Goal: Task Accomplishment & Management: Complete application form

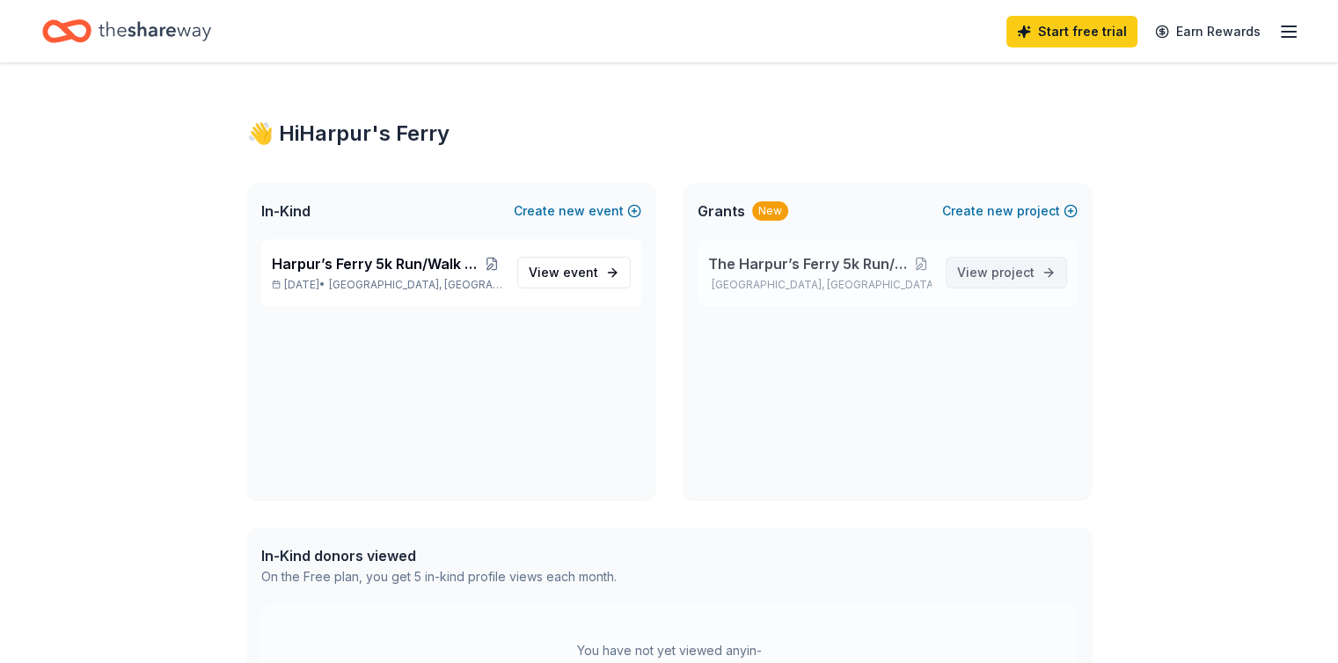
click at [1010, 286] on link "View project" at bounding box center [1006, 273] width 121 height 32
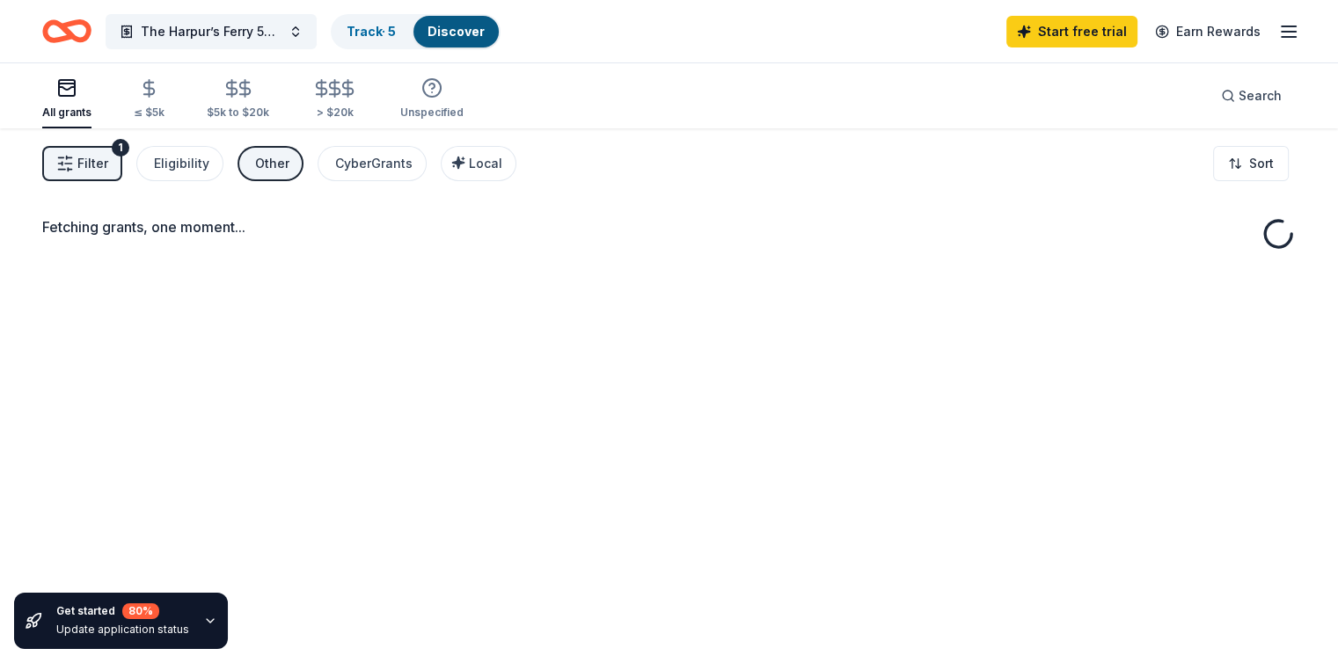
click at [1018, 272] on div "Fetching grants, one moment..." at bounding box center [669, 459] width 1338 height 663
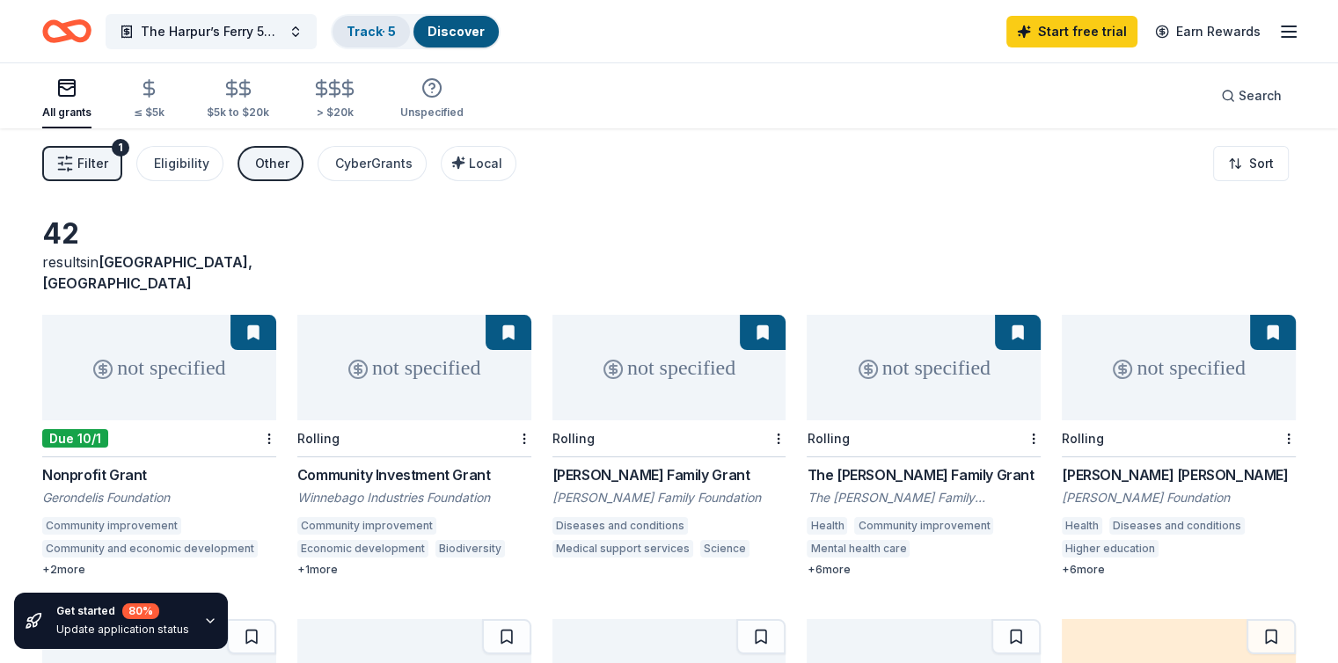
click at [396, 26] on link "Track · 5" at bounding box center [371, 31] width 49 height 15
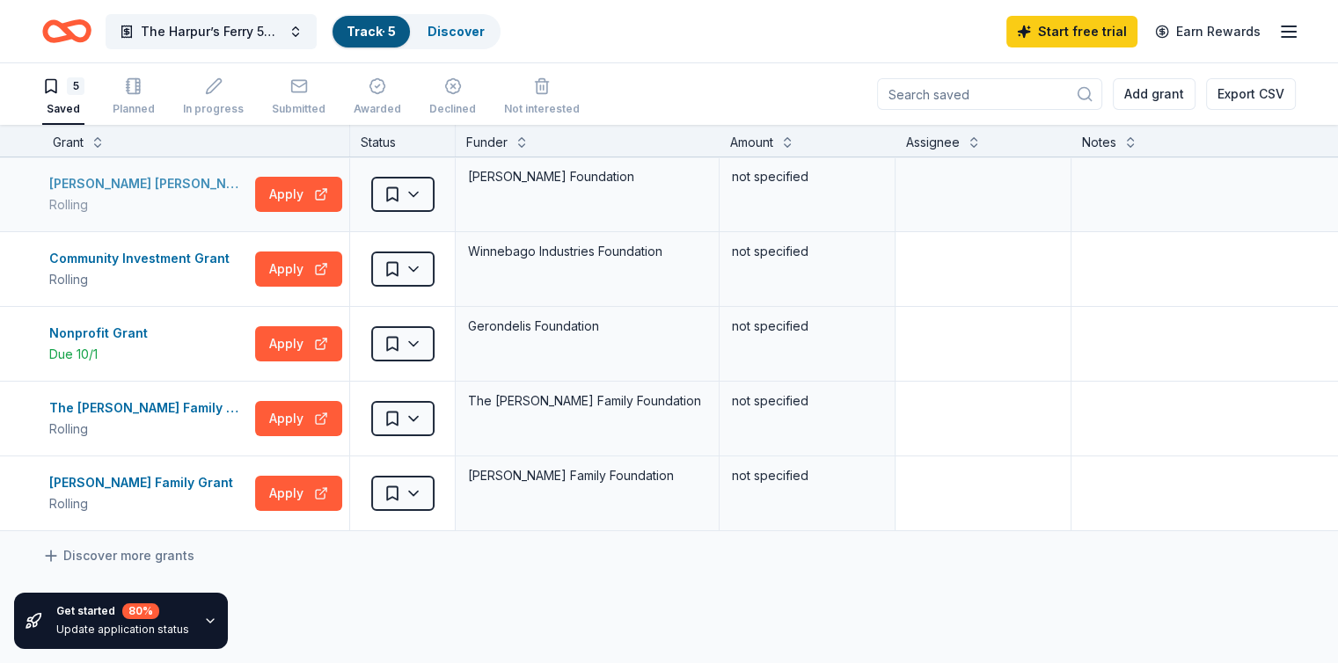
click at [150, 201] on div "Rolling" at bounding box center [148, 204] width 199 height 21
click at [326, 99] on div "Submitted" at bounding box center [299, 96] width 54 height 39
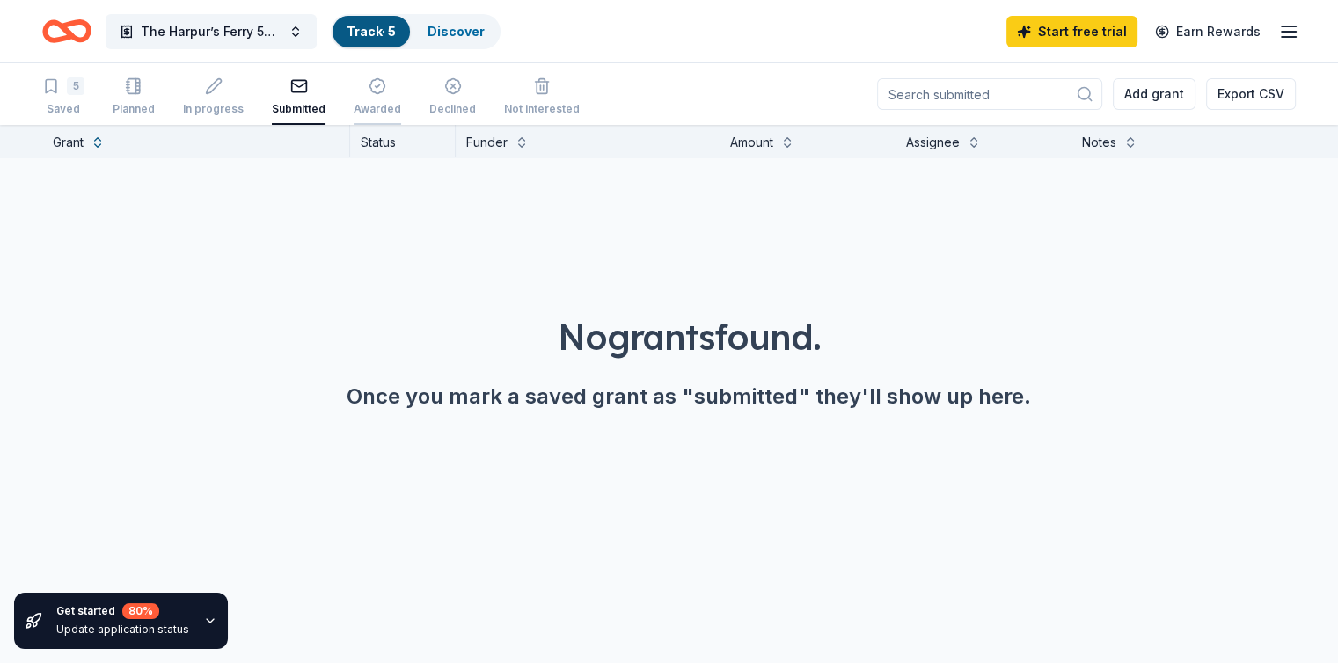
click at [386, 89] on icon "button" at bounding box center [378, 86] width 18 height 18
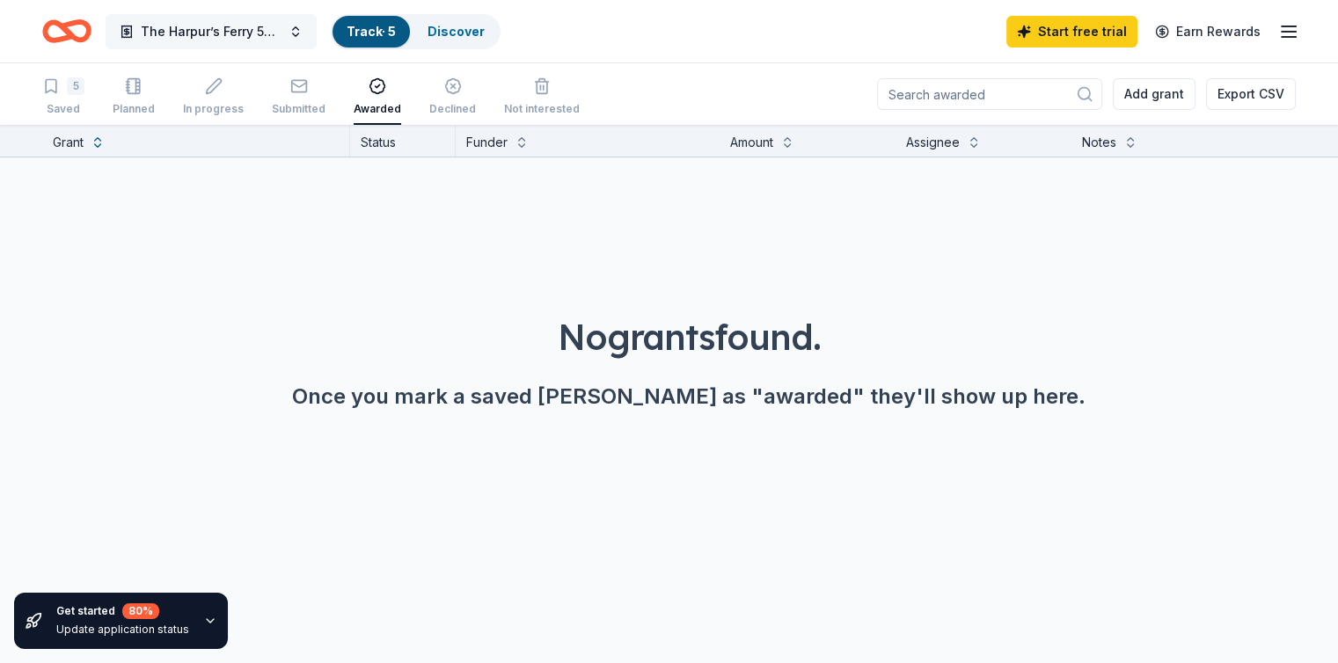
click at [223, 39] on span "The Harpur’s Ferry 5k Run/Walk for Breast Cancer" at bounding box center [211, 31] width 141 height 21
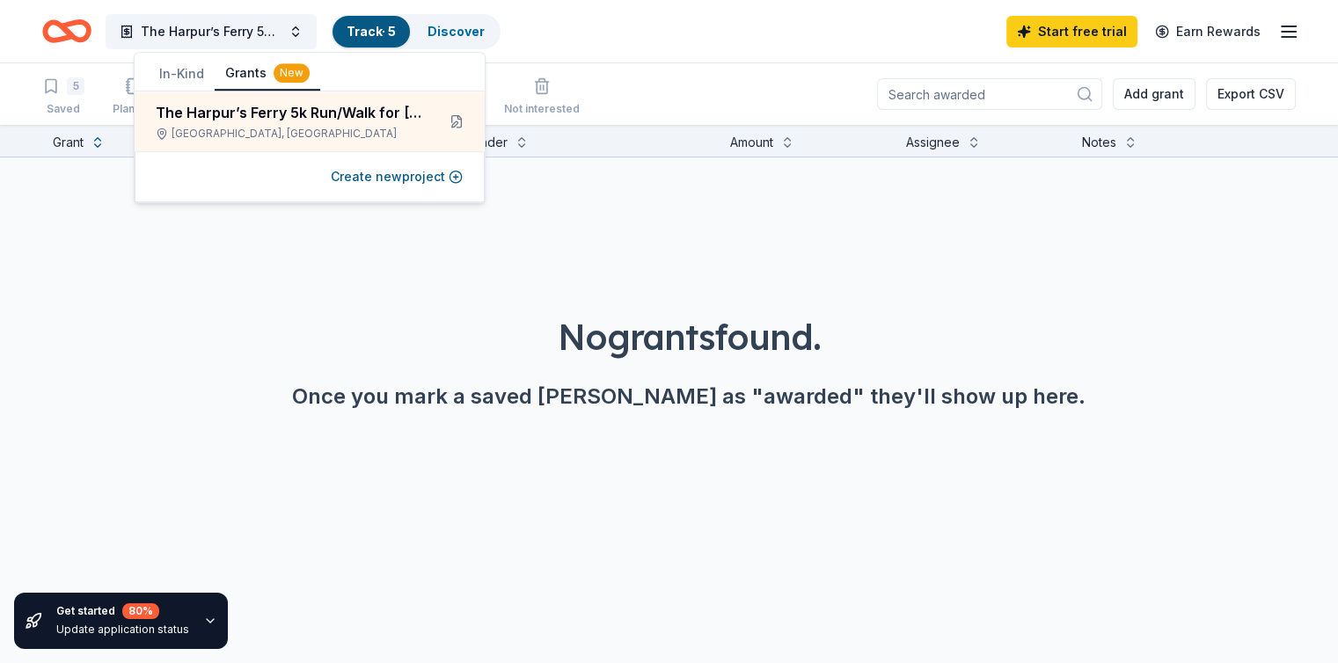
click at [174, 61] on button "In-Kind" at bounding box center [182, 74] width 66 height 32
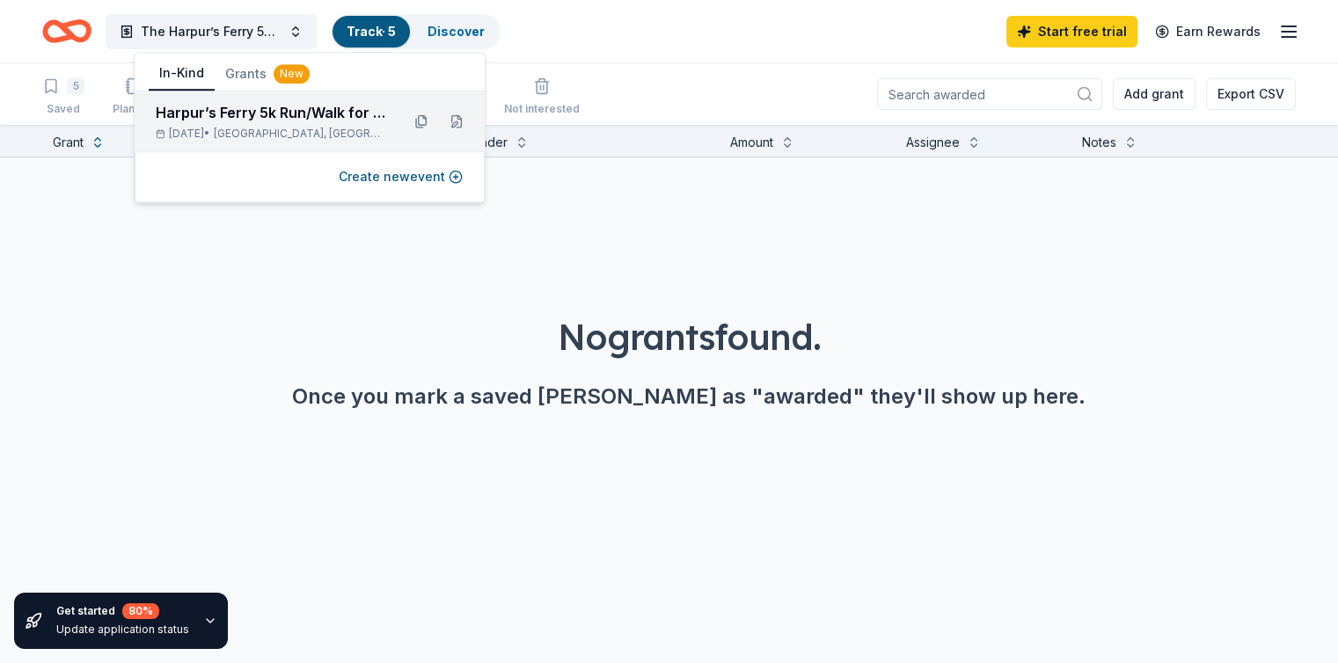
click at [269, 128] on span "Binghamton, NY" at bounding box center [300, 134] width 172 height 14
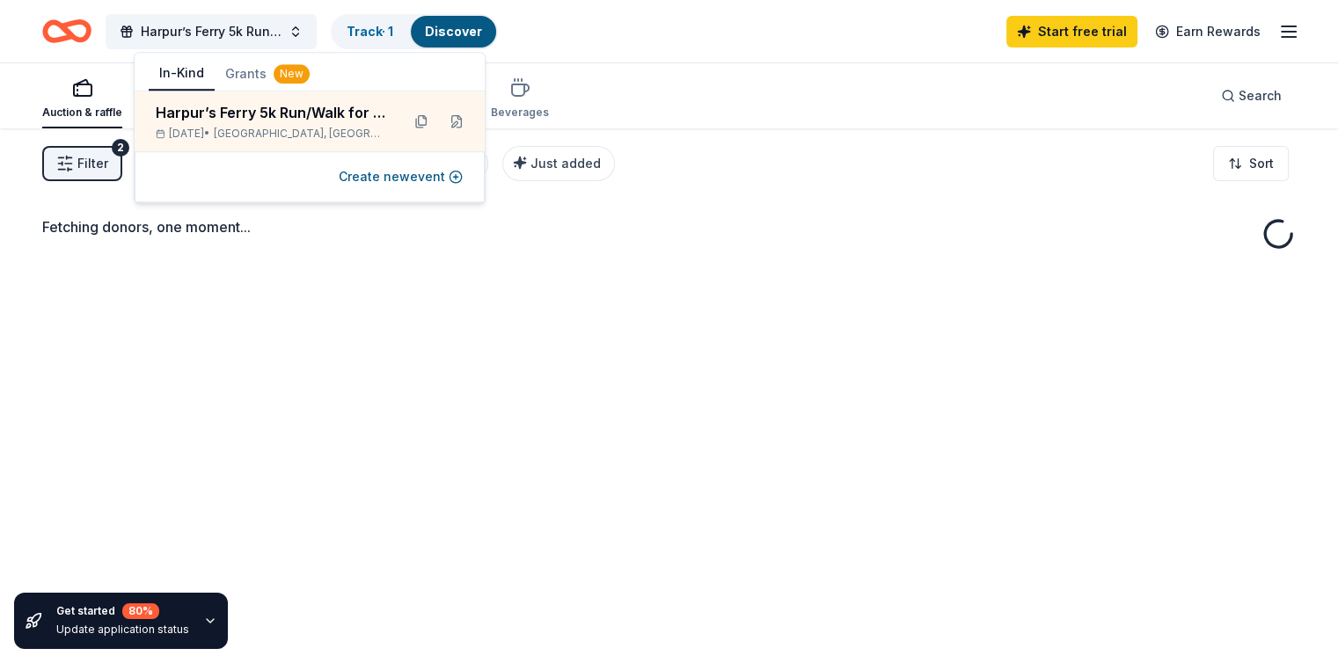
click at [595, 296] on div "Fetching donors, one moment..." at bounding box center [669, 459] width 1338 height 663
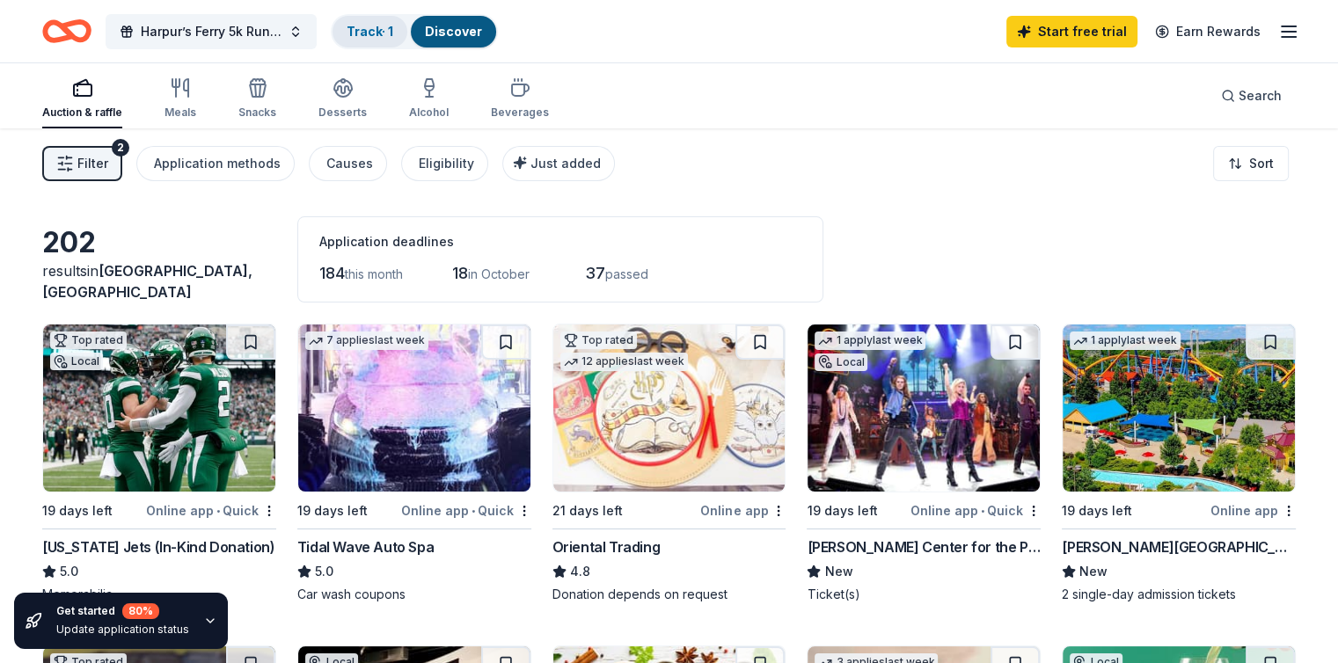
click at [393, 26] on link "Track · 1" at bounding box center [370, 31] width 47 height 15
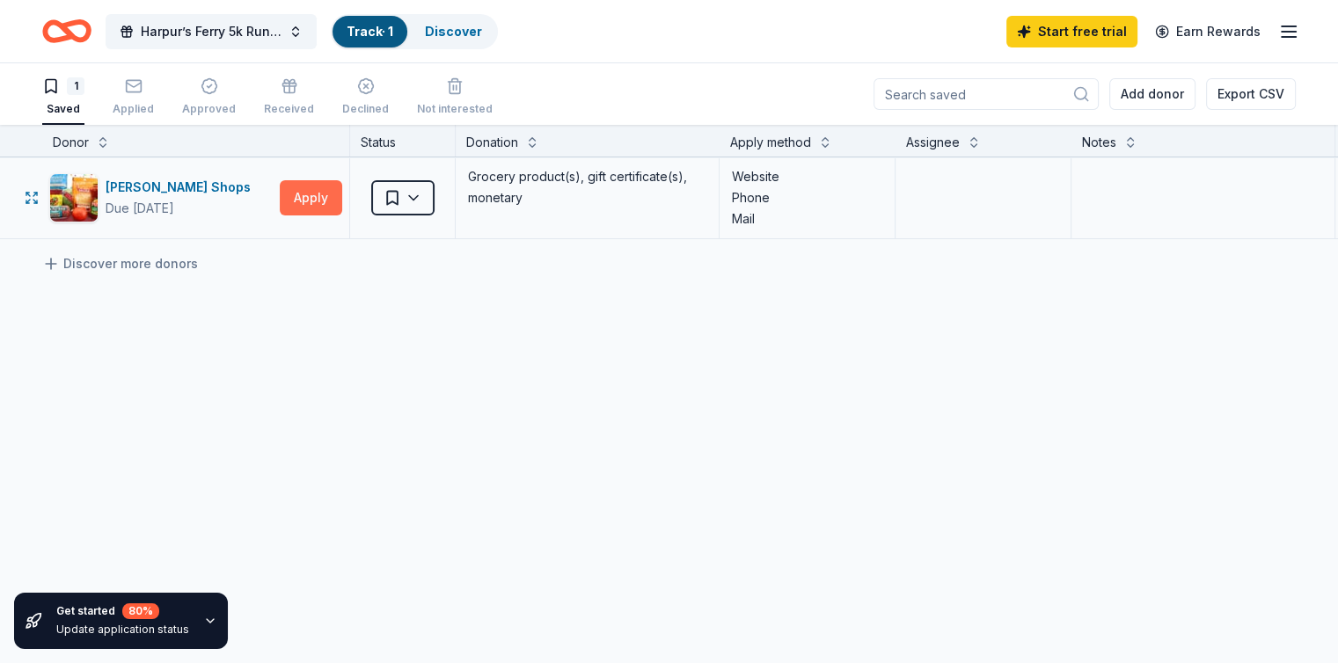
click at [341, 201] on button "Apply" at bounding box center [311, 197] width 62 height 35
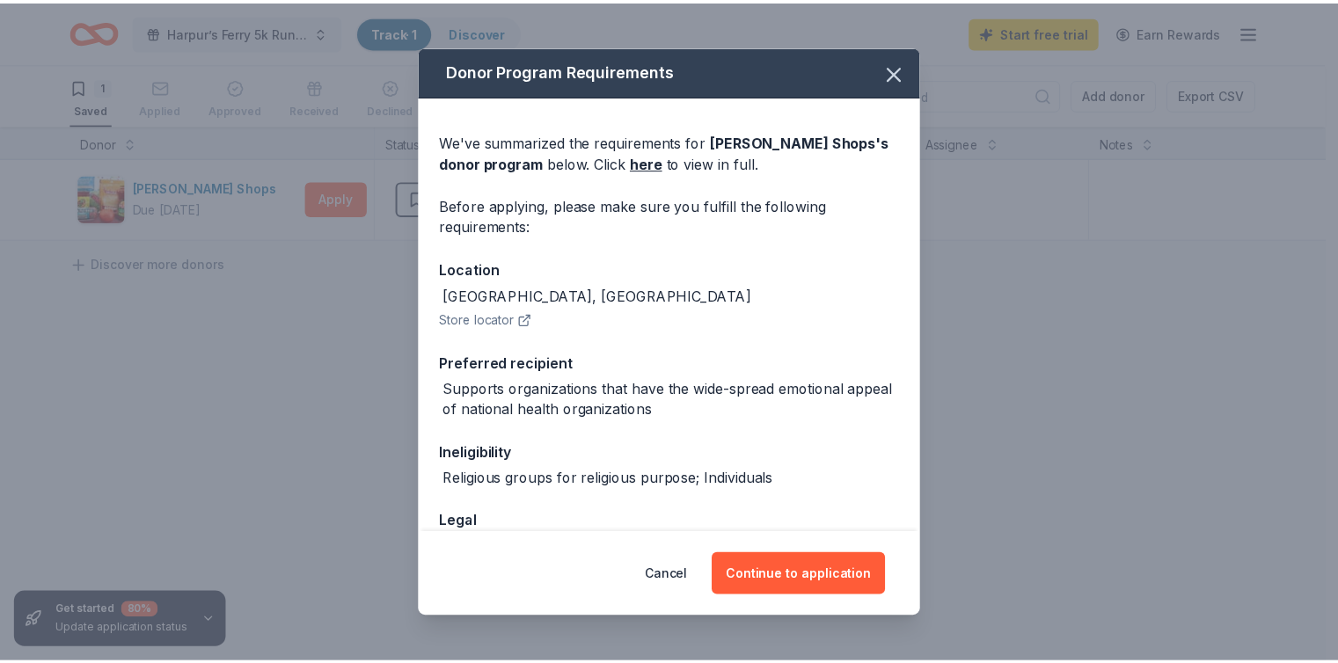
scroll to position [119, 0]
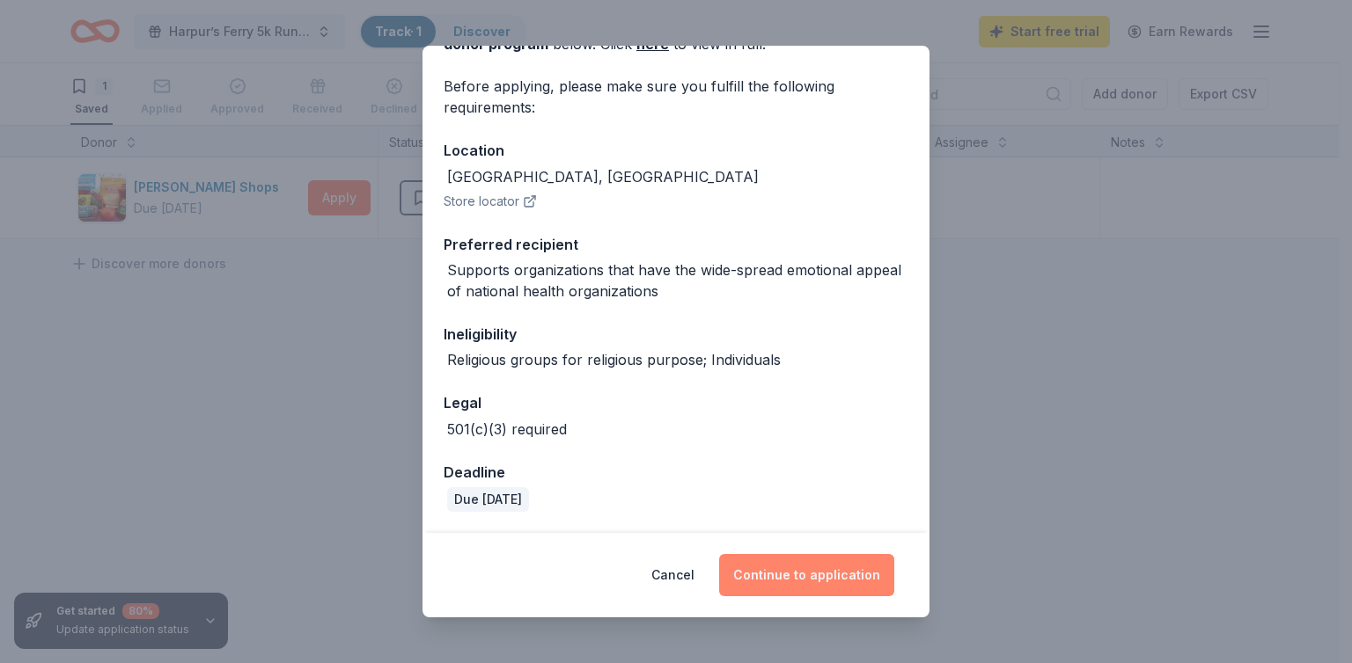
click at [815, 595] on button "Continue to application" at bounding box center [806, 575] width 175 height 42
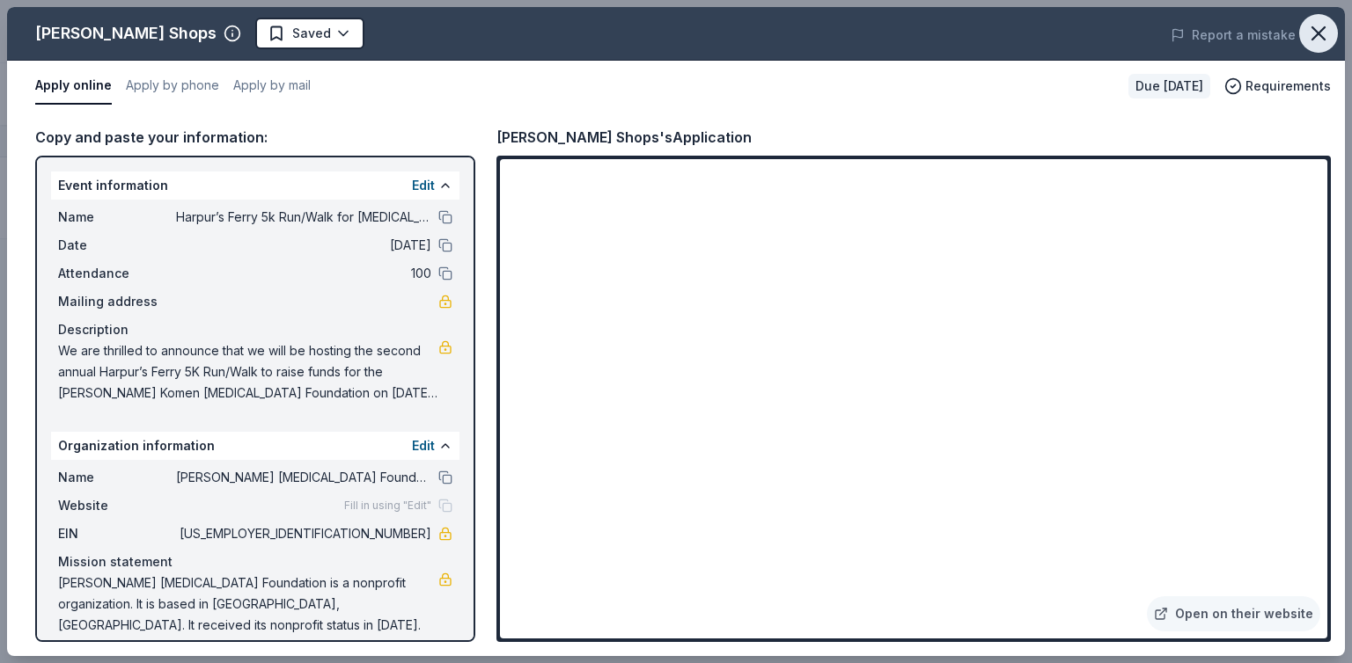
click at [1312, 34] on icon "button" at bounding box center [1318, 33] width 25 height 25
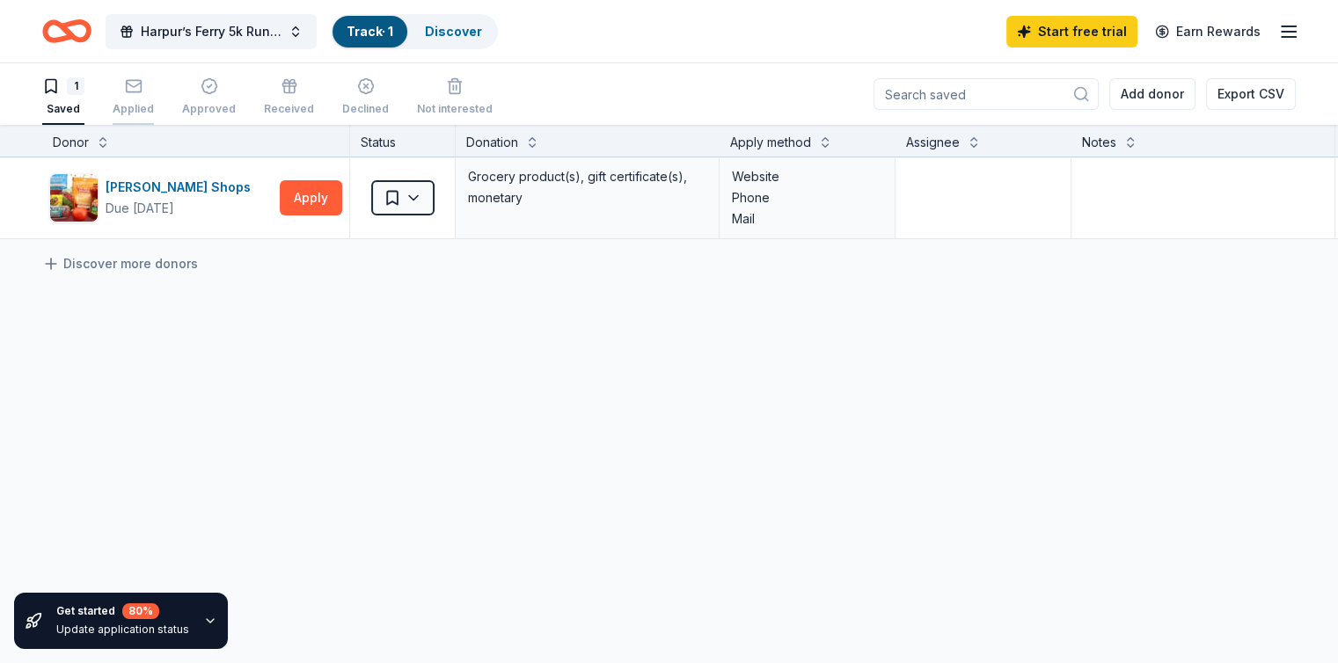
click at [141, 91] on rect "button" at bounding box center [133, 85] width 15 height 11
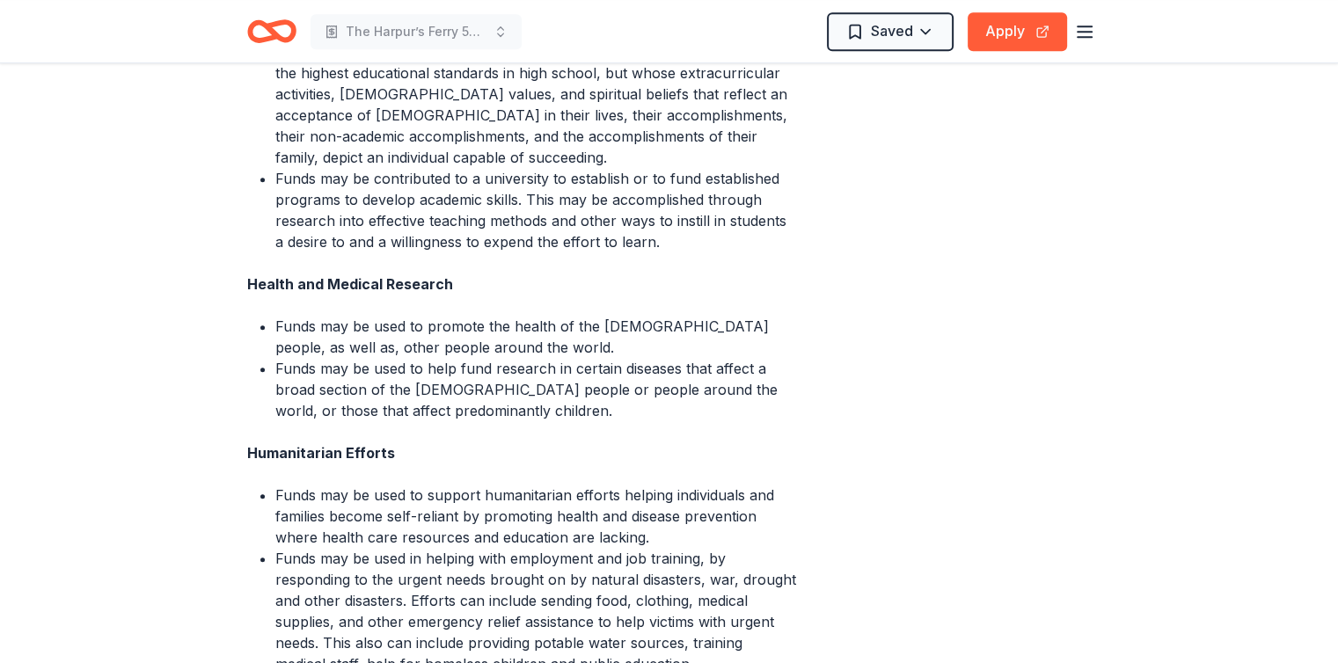
scroll to position [929, 0]
click at [1008, 16] on button "Apply" at bounding box center [1017, 31] width 99 height 39
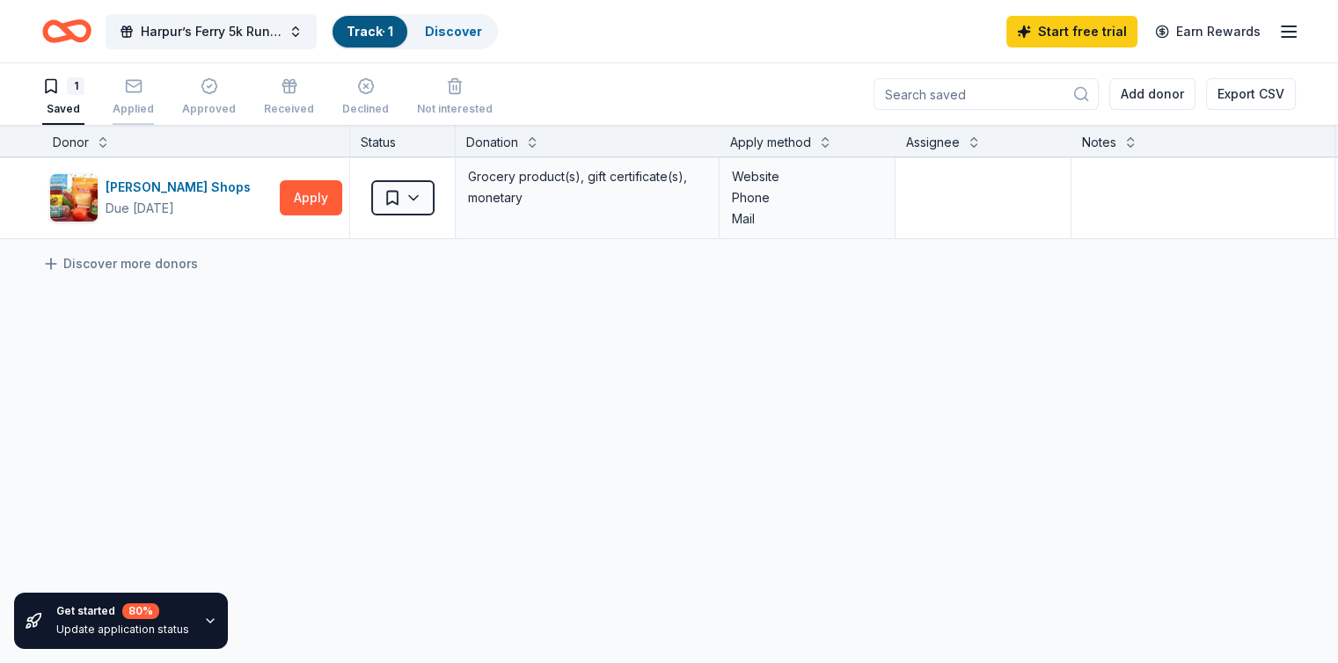
click at [154, 96] on div "Applied" at bounding box center [133, 96] width 41 height 39
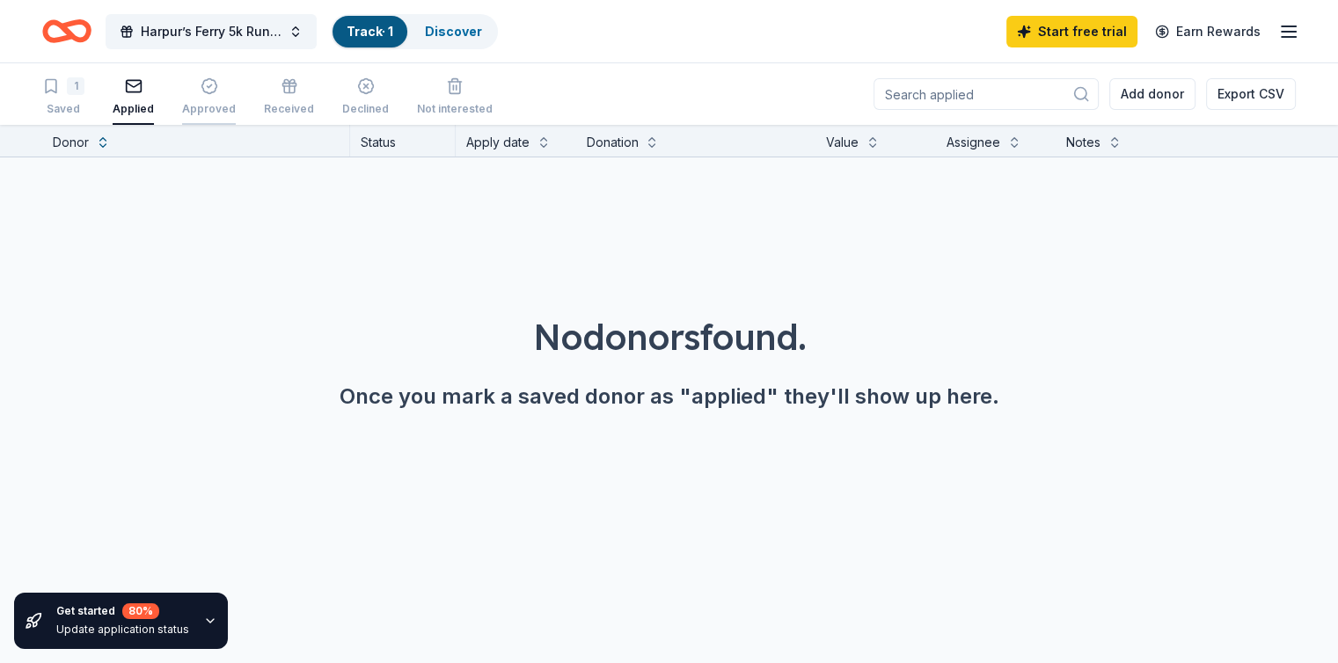
click at [212, 84] on div "button" at bounding box center [209, 86] width 54 height 18
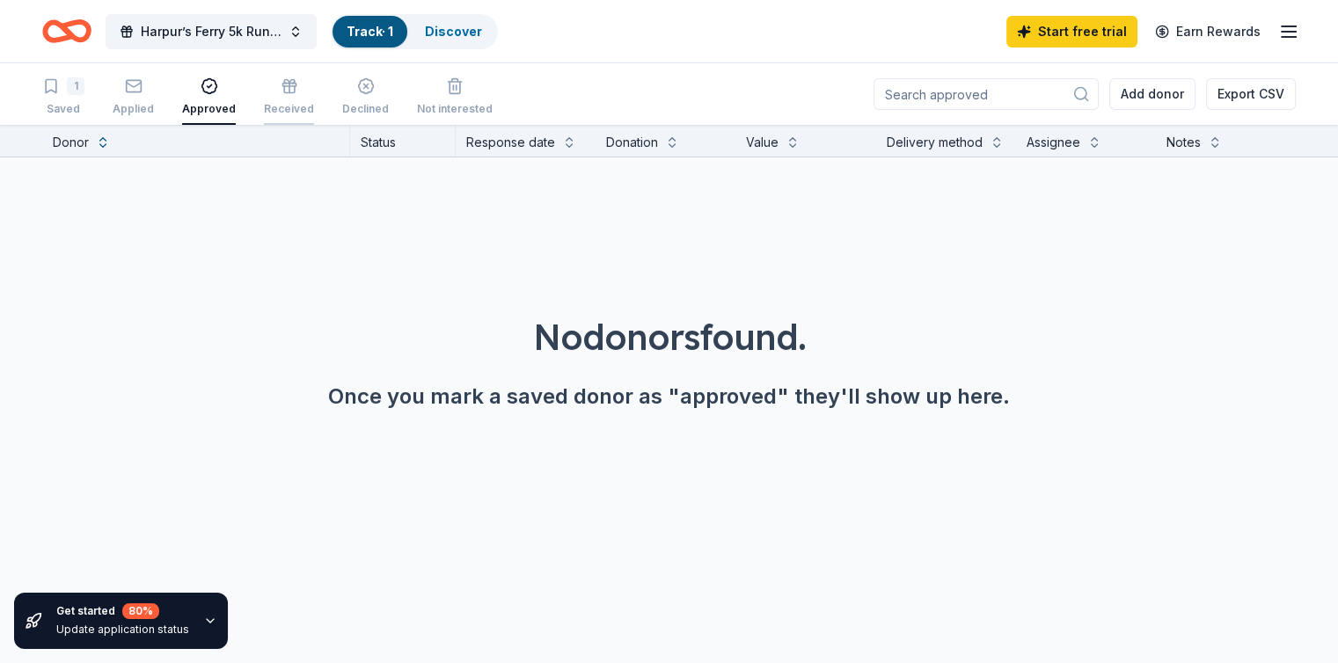
click at [296, 84] on rect "button" at bounding box center [288, 85] width 13 height 3
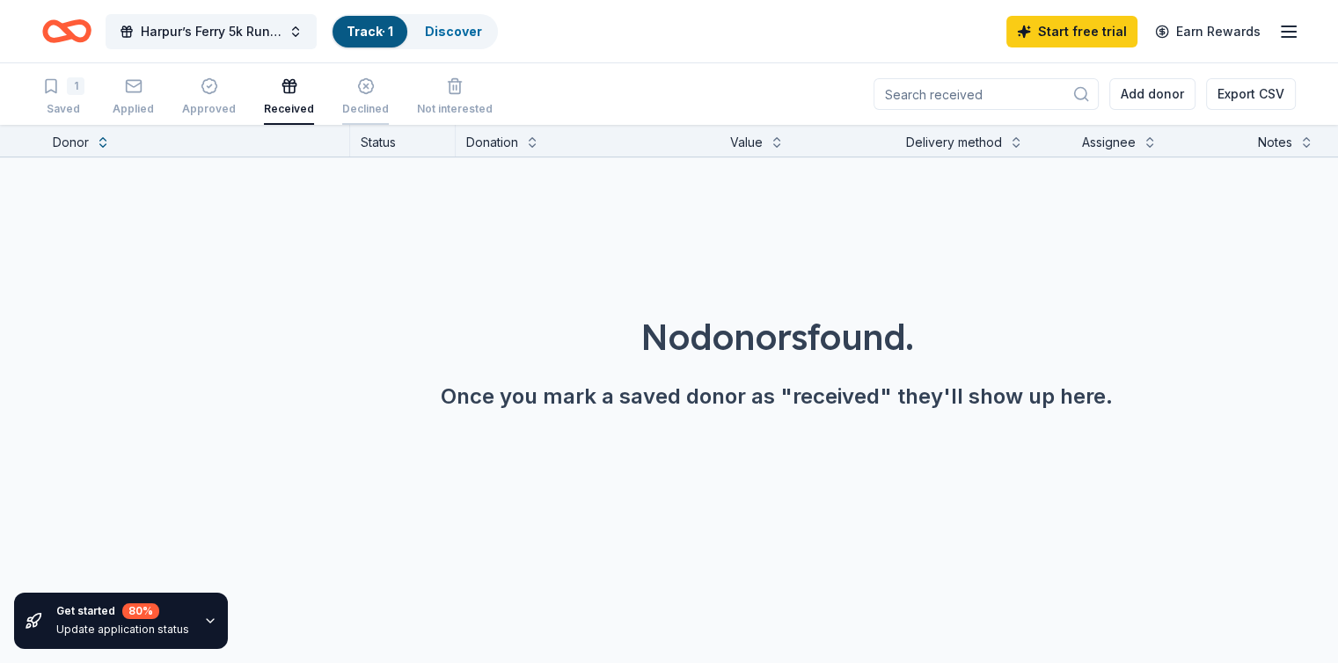
click at [375, 94] on icon "button" at bounding box center [366, 86] width 18 height 18
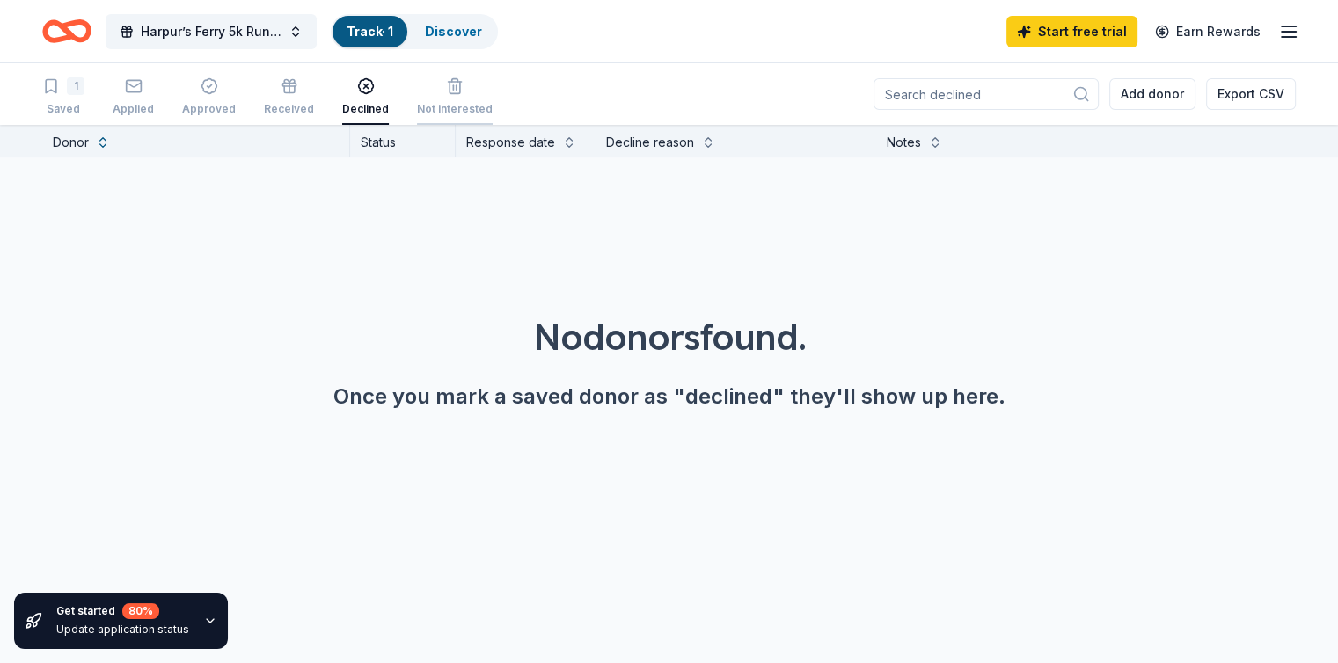
click at [461, 94] on icon "button" at bounding box center [455, 86] width 18 height 18
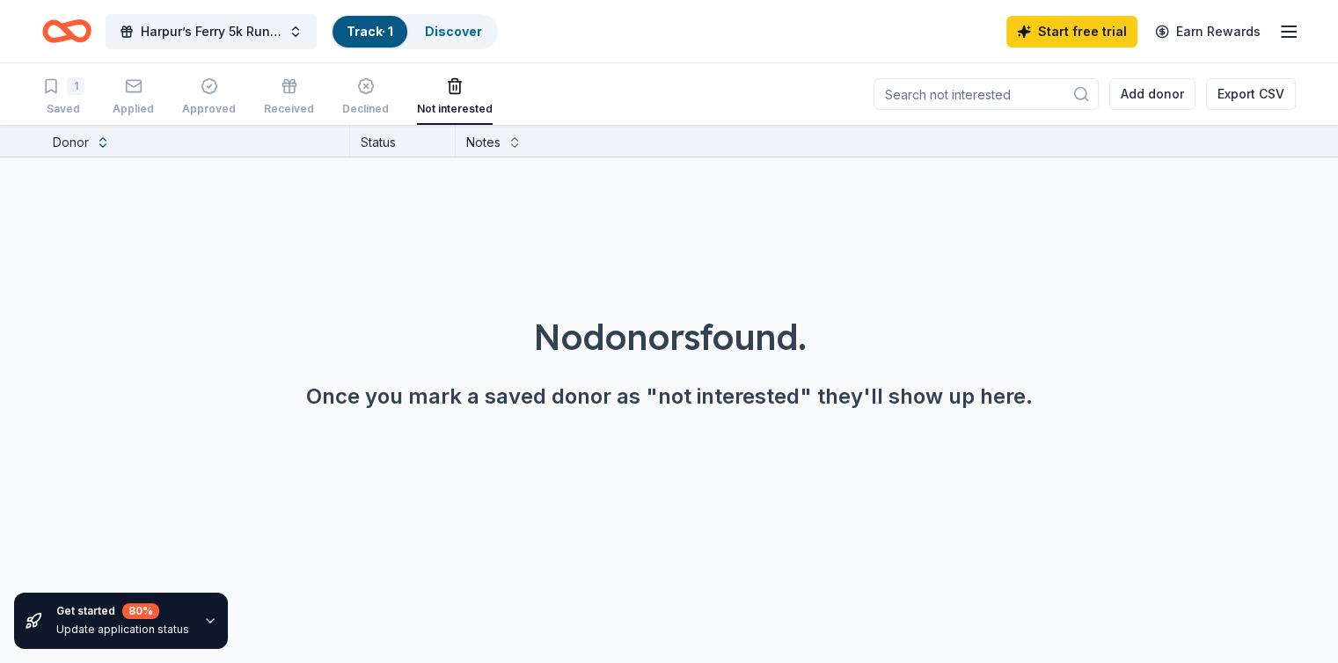
click at [56, 89] on div "1 Saved Applied Approved Received Declined Not interested Add donor Export CSV" at bounding box center [669, 94] width 1338 height 62
click at [84, 88] on div "1" at bounding box center [63, 86] width 42 height 18
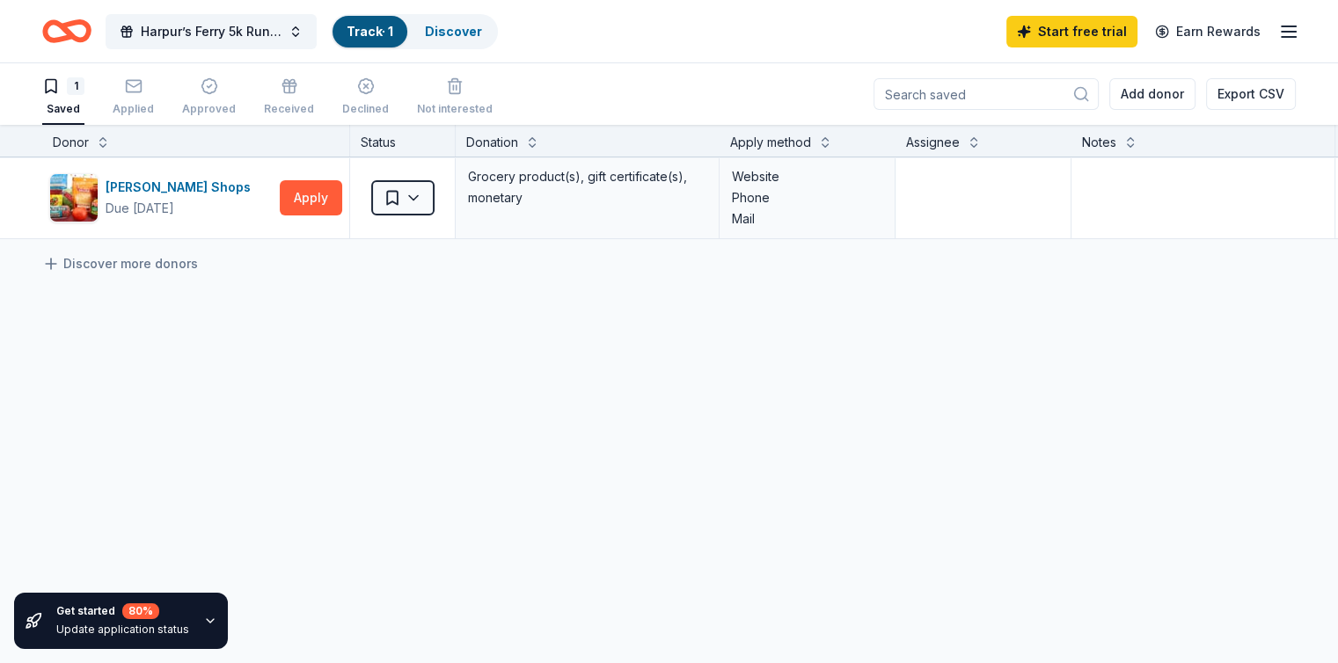
click at [123, 19] on div "Harpur’s Ferry 5k Run/Walk for Breast Cancer Track · 1 Discover" at bounding box center [270, 31] width 456 height 41
click at [92, 36] on icon "Home" at bounding box center [66, 31] width 49 height 41
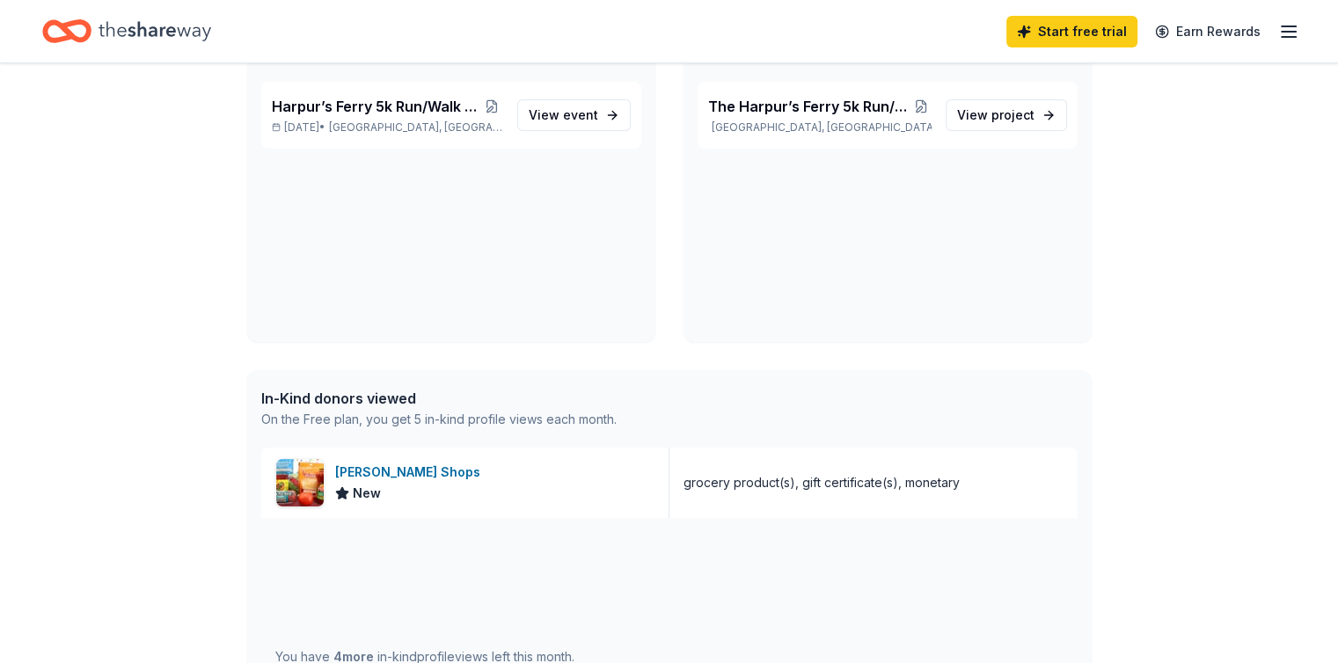
scroll to position [115, 0]
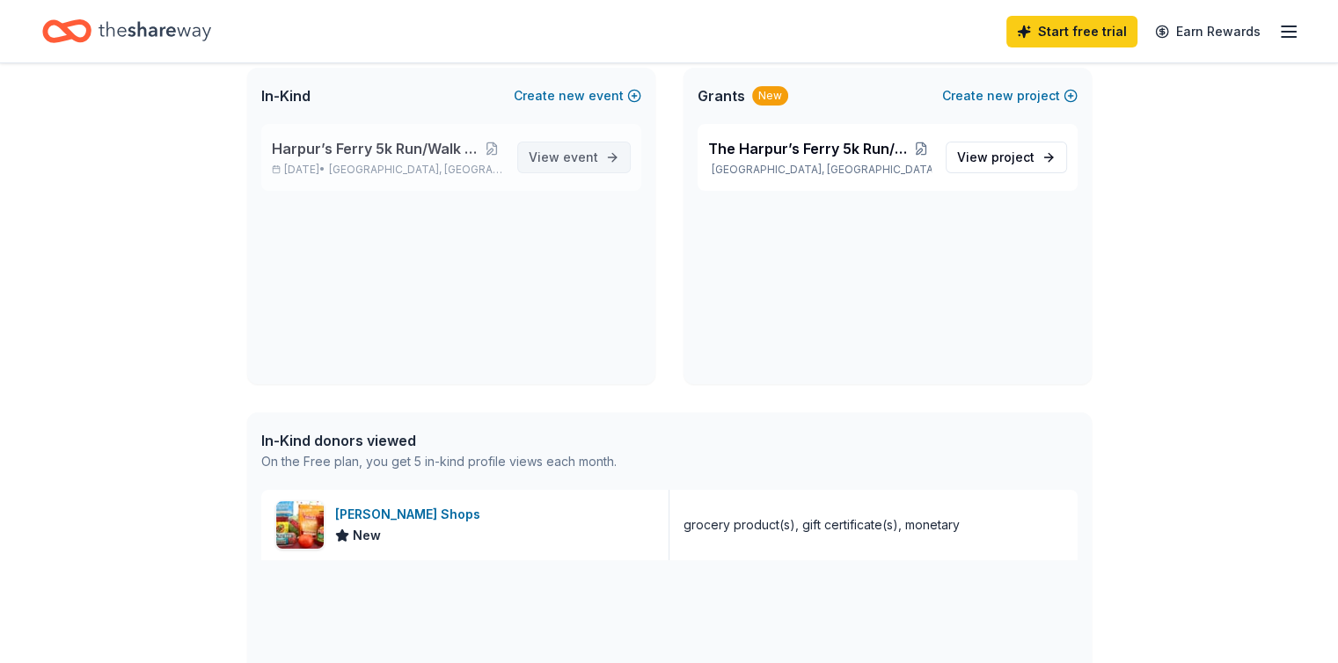
click at [590, 166] on span "View event" at bounding box center [564, 157] width 70 height 21
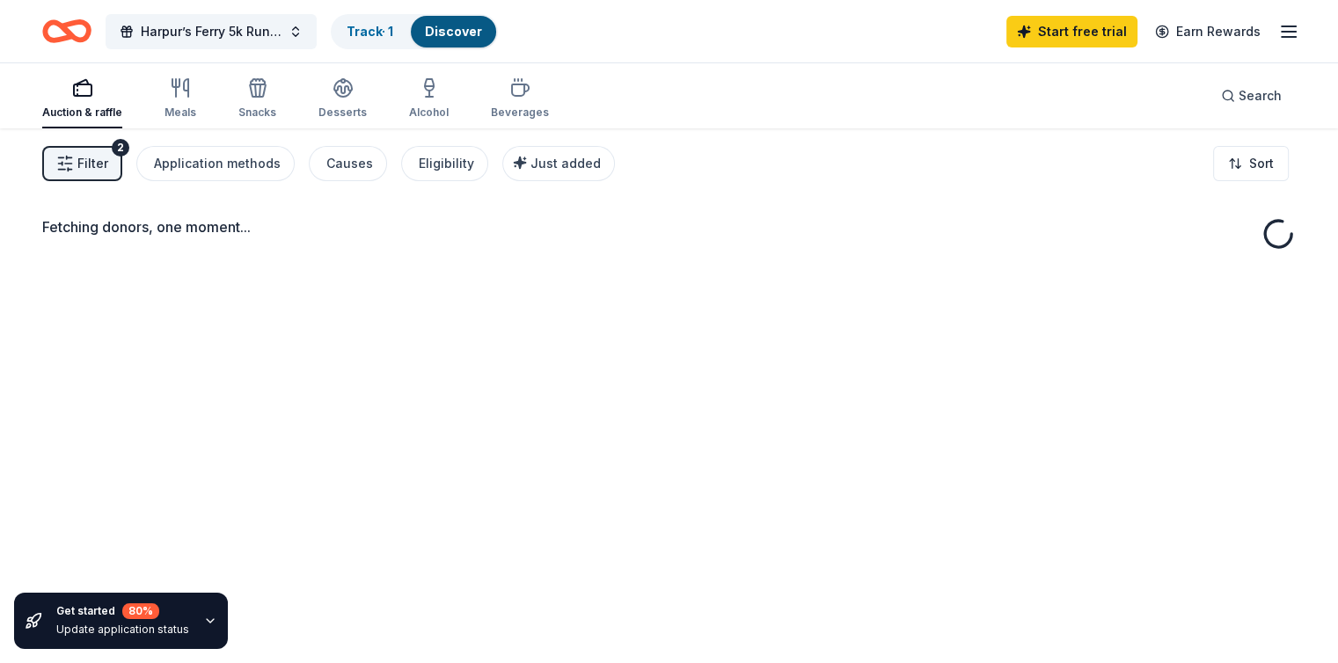
click at [590, 166] on span "Just added" at bounding box center [566, 163] width 70 height 15
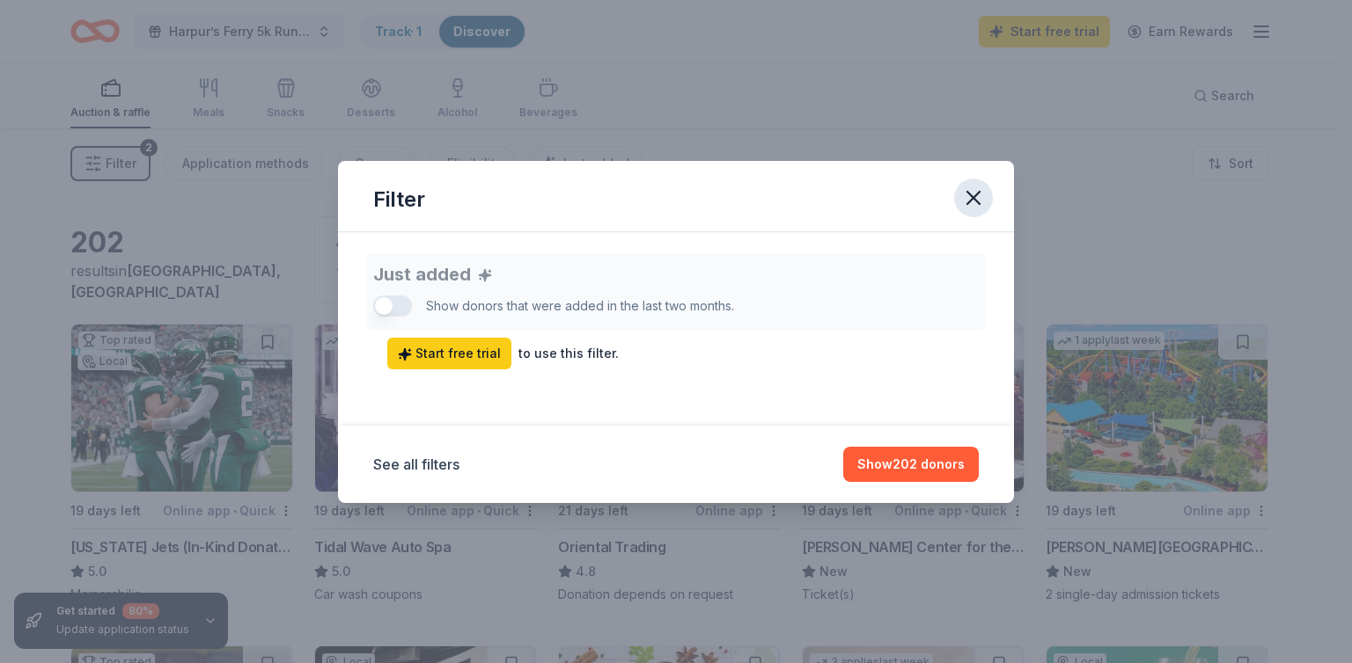
drag, startPoint x: 590, startPoint y: 166, endPoint x: 975, endPoint y: 187, distance: 385.9
click at [975, 187] on icon "button" at bounding box center [973, 198] width 25 height 25
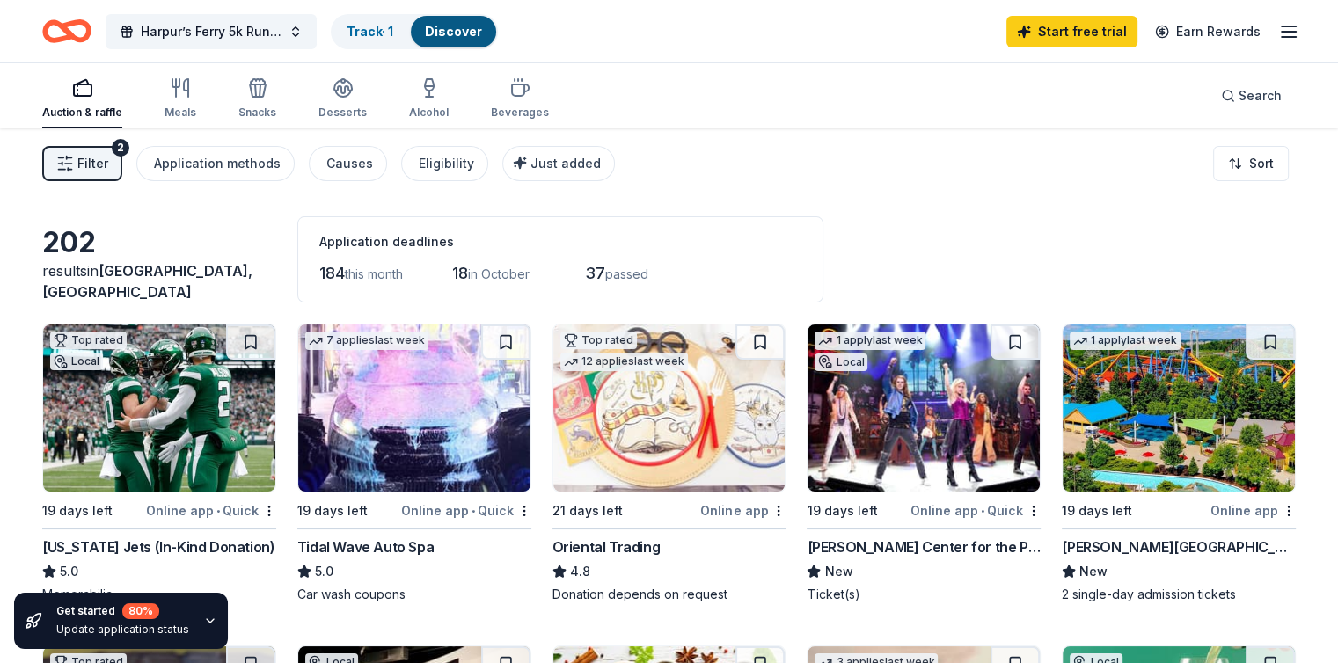
click at [975, 192] on div "Filter 2 Application methods Causes Eligibility Just added Sort" at bounding box center [669, 163] width 1338 height 70
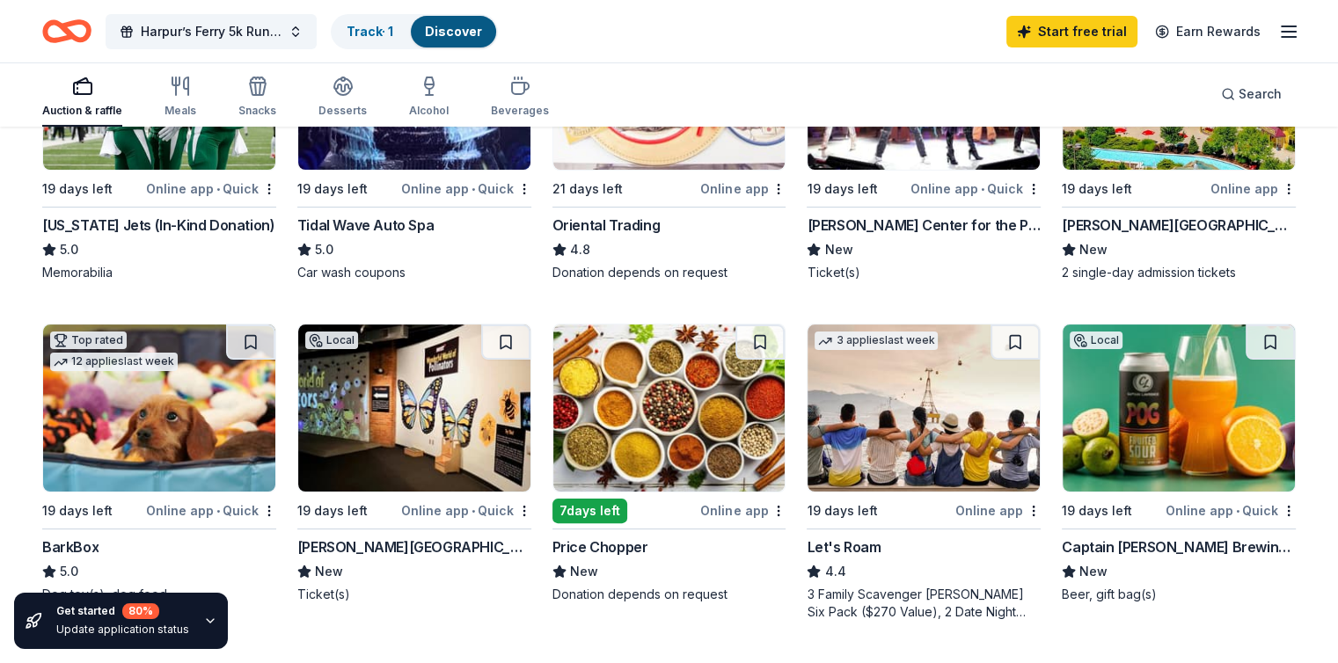
scroll to position [323, 0]
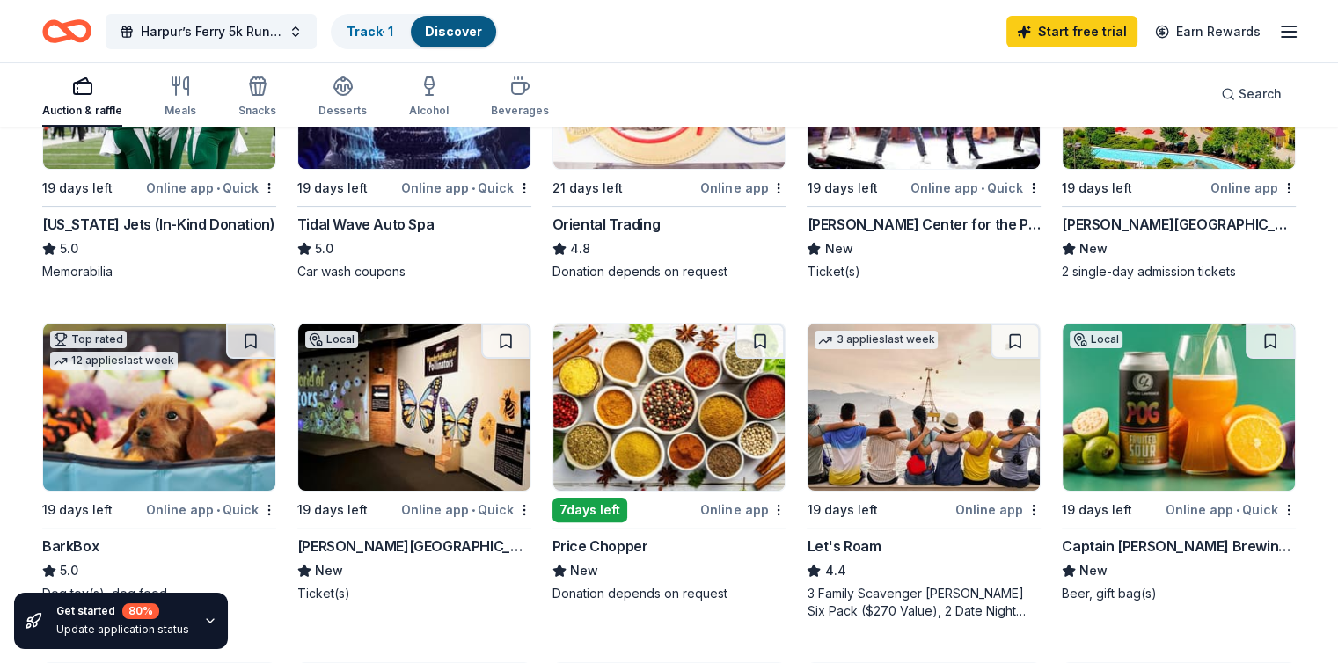
click at [1151, 146] on img at bounding box center [1179, 85] width 232 height 167
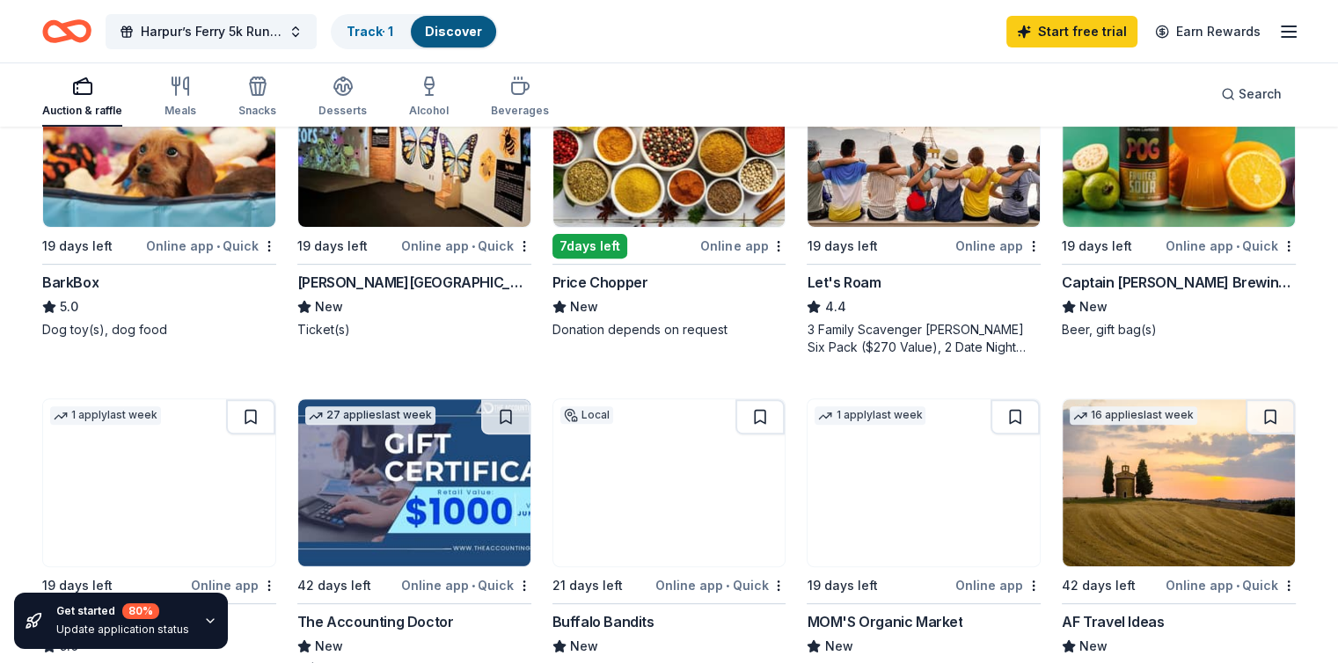
scroll to position [588, 0]
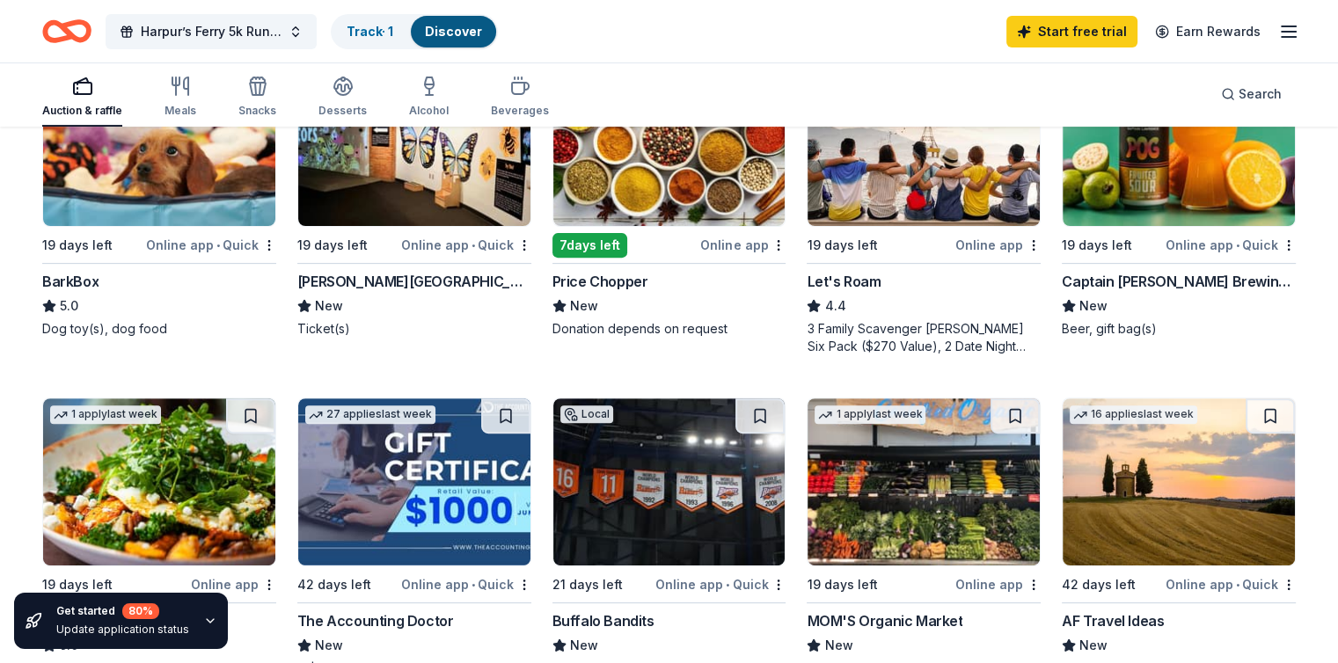
click at [677, 181] on img at bounding box center [669, 142] width 232 height 167
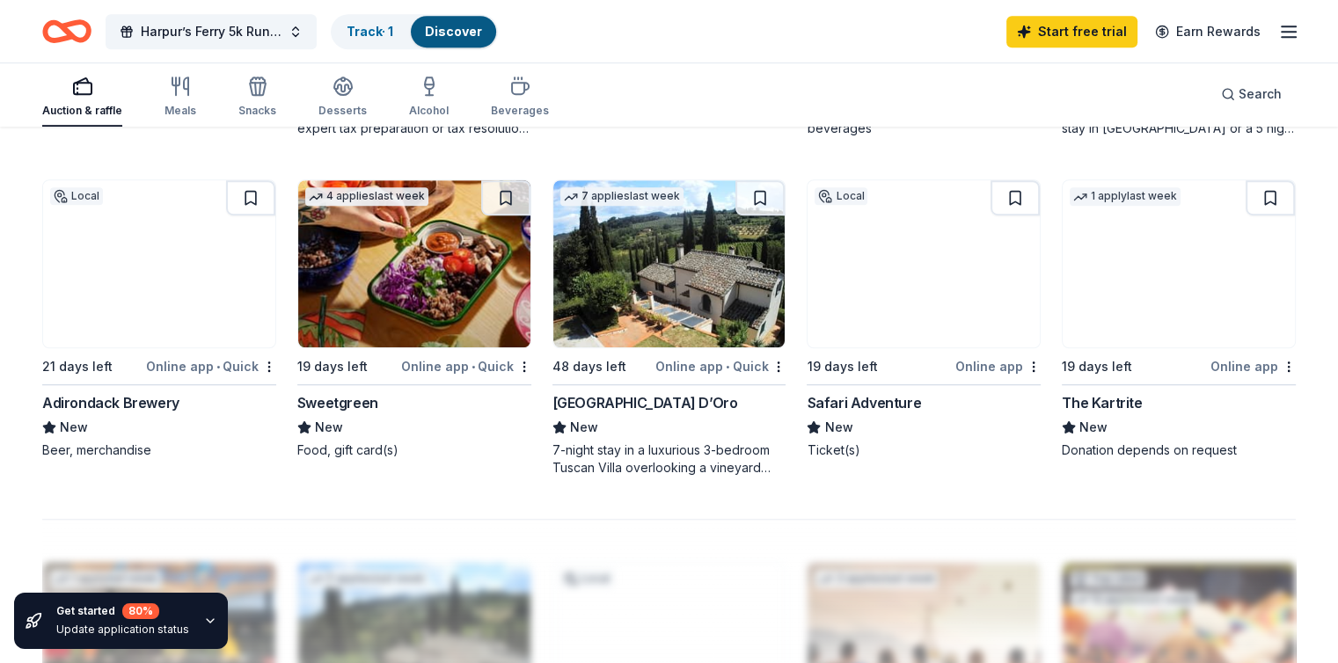
scroll to position [1147, 0]
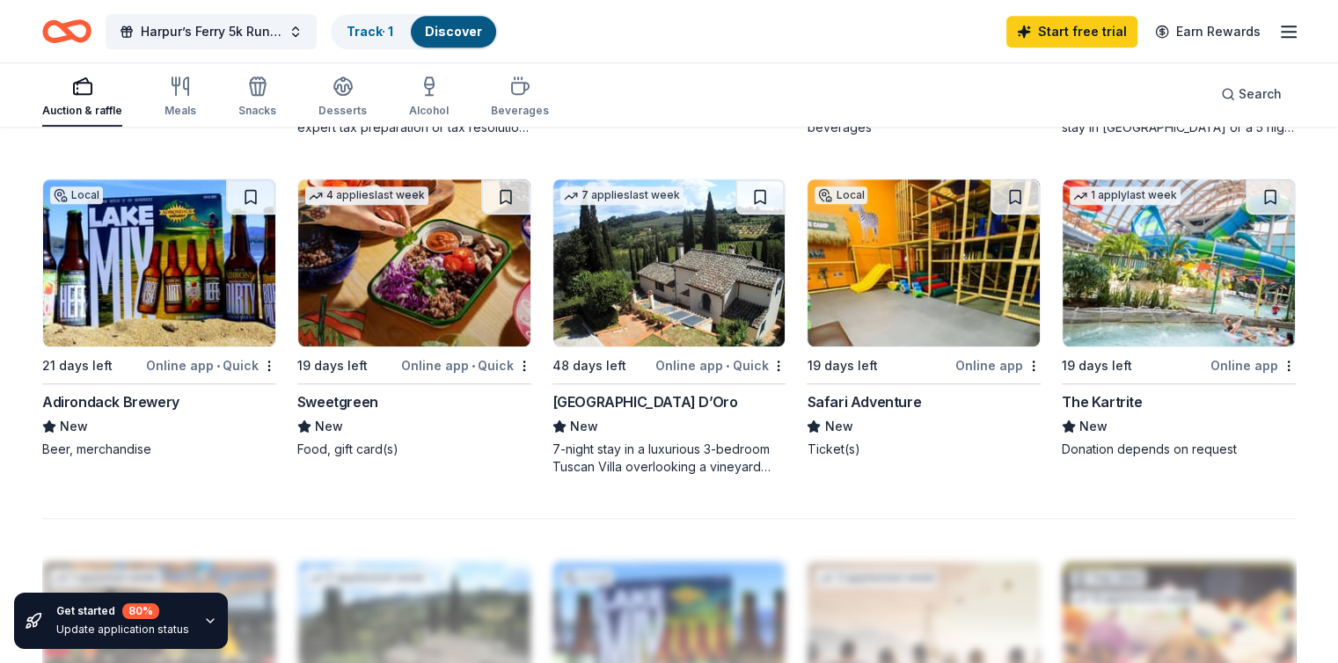
click at [852, 244] on img at bounding box center [924, 263] width 232 height 167
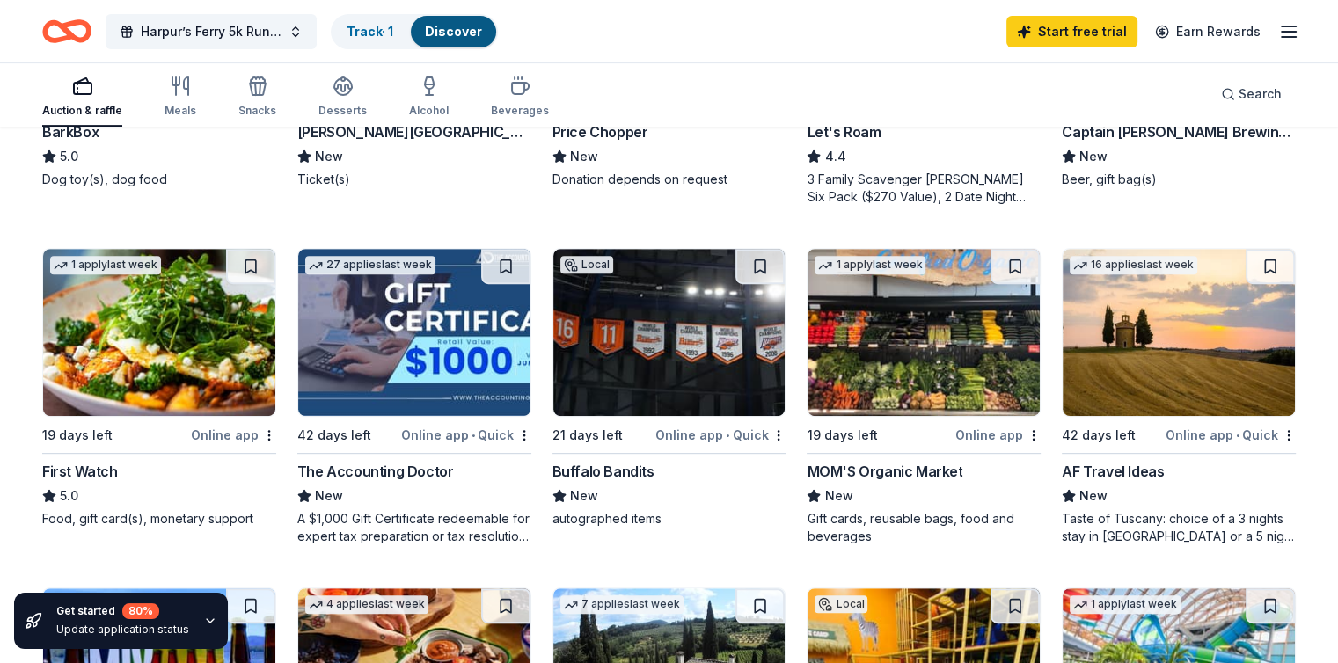
scroll to position [699, 0]
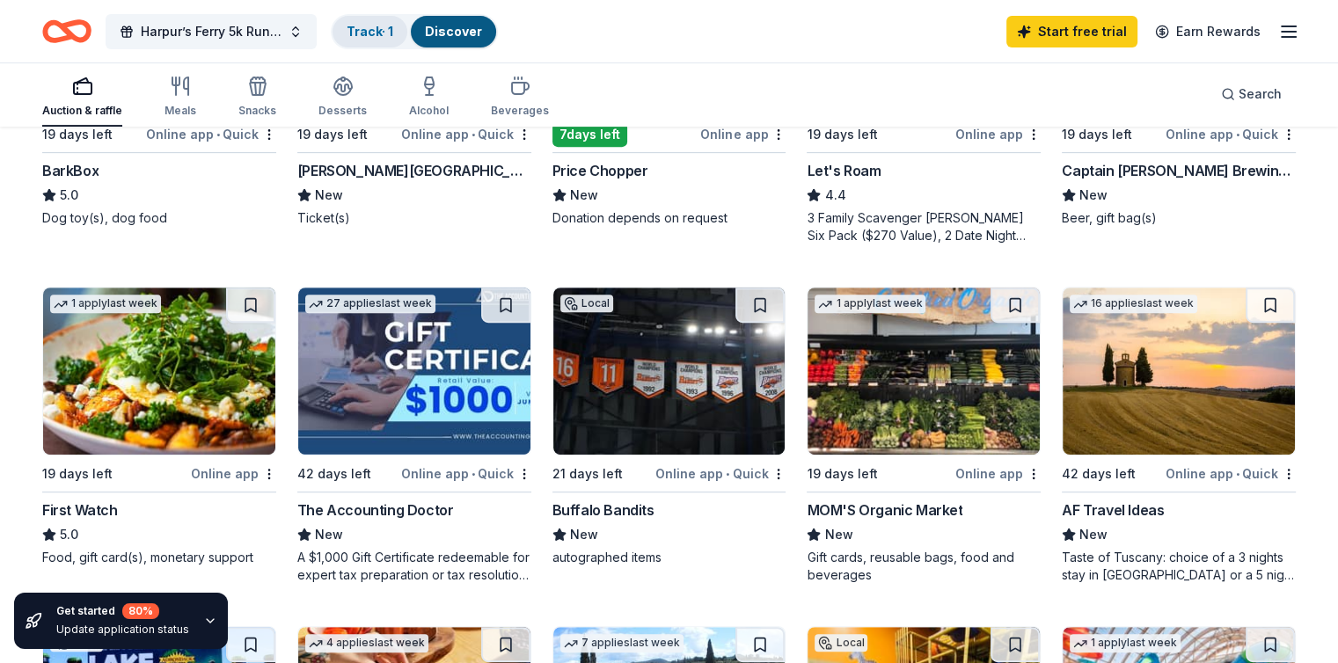
click at [394, 20] on div "Track · 1" at bounding box center [370, 32] width 75 height 32
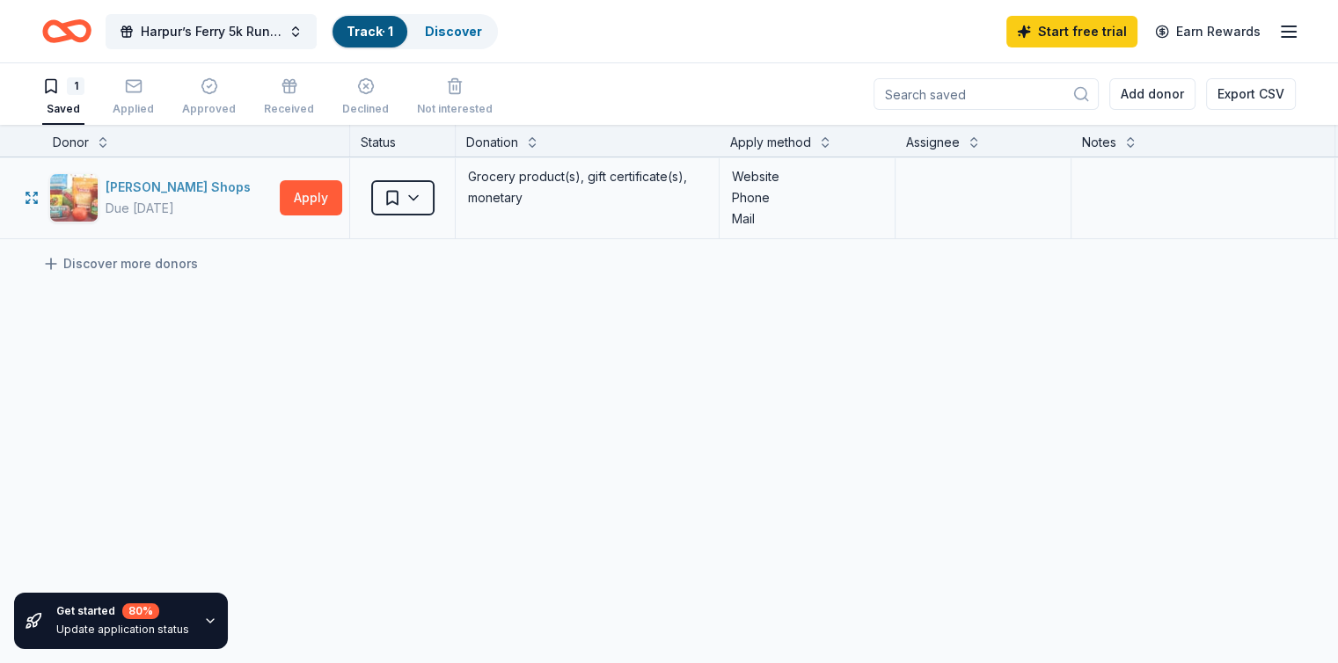
click at [174, 199] on div "Due [DATE]" at bounding box center [140, 208] width 69 height 21
click at [388, 102] on div "Declined" at bounding box center [365, 109] width 47 height 14
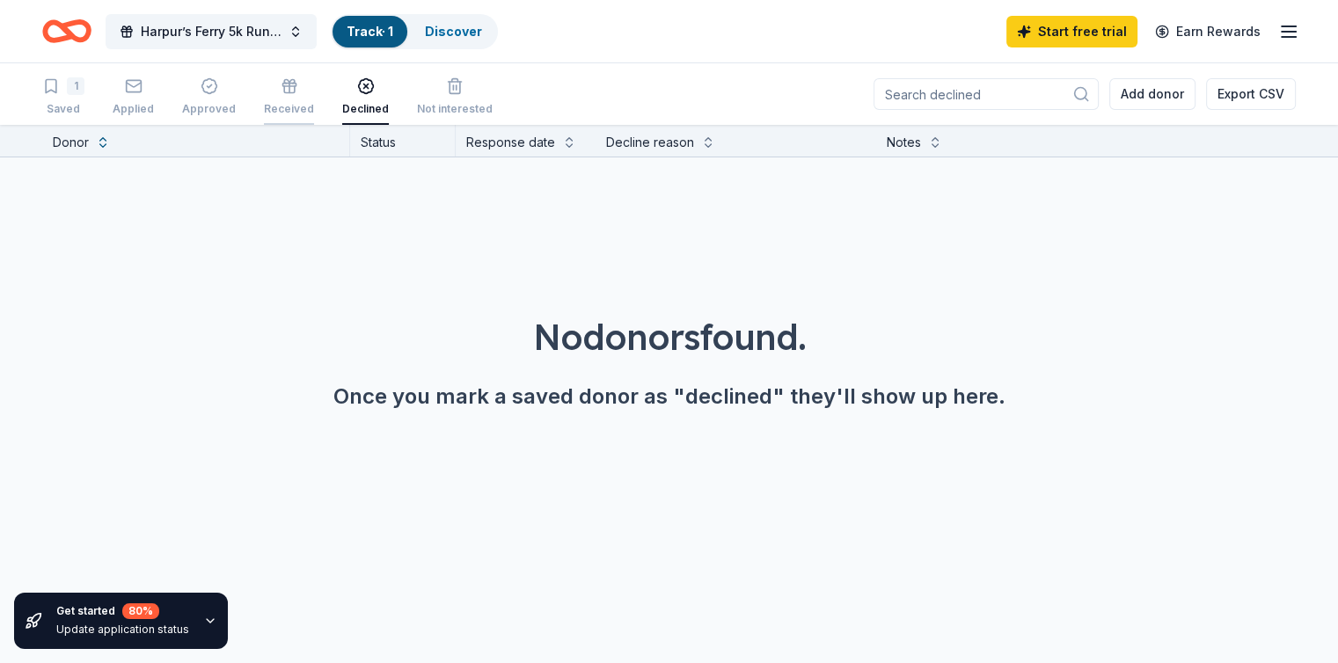
click at [299, 89] on div "button" at bounding box center [289, 86] width 50 height 18
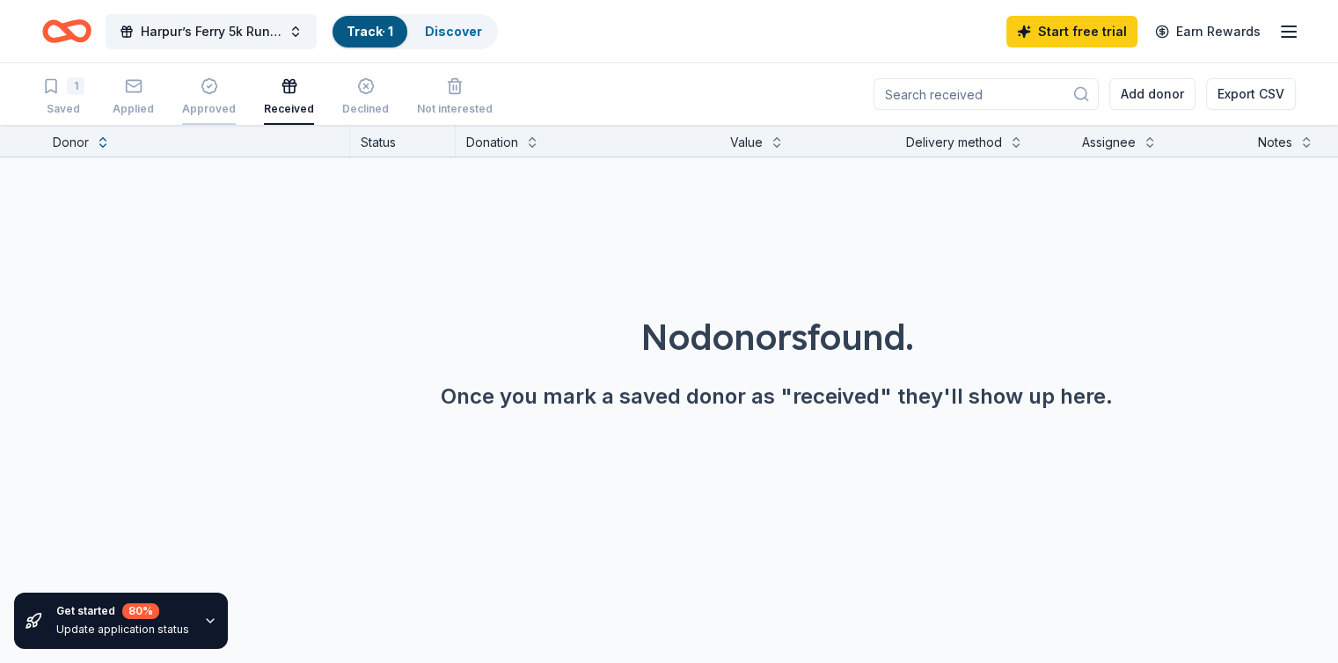
click at [236, 105] on div "Approved" at bounding box center [209, 109] width 54 height 14
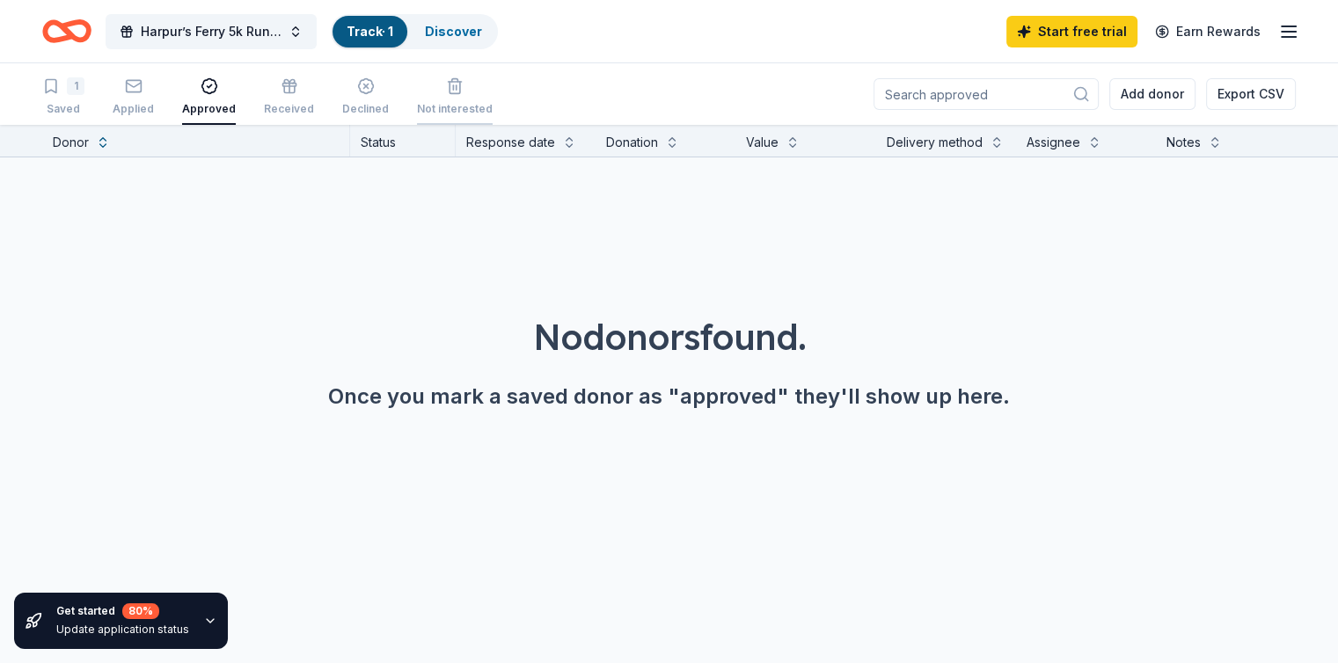
click at [458, 85] on div "button" at bounding box center [455, 86] width 76 height 18
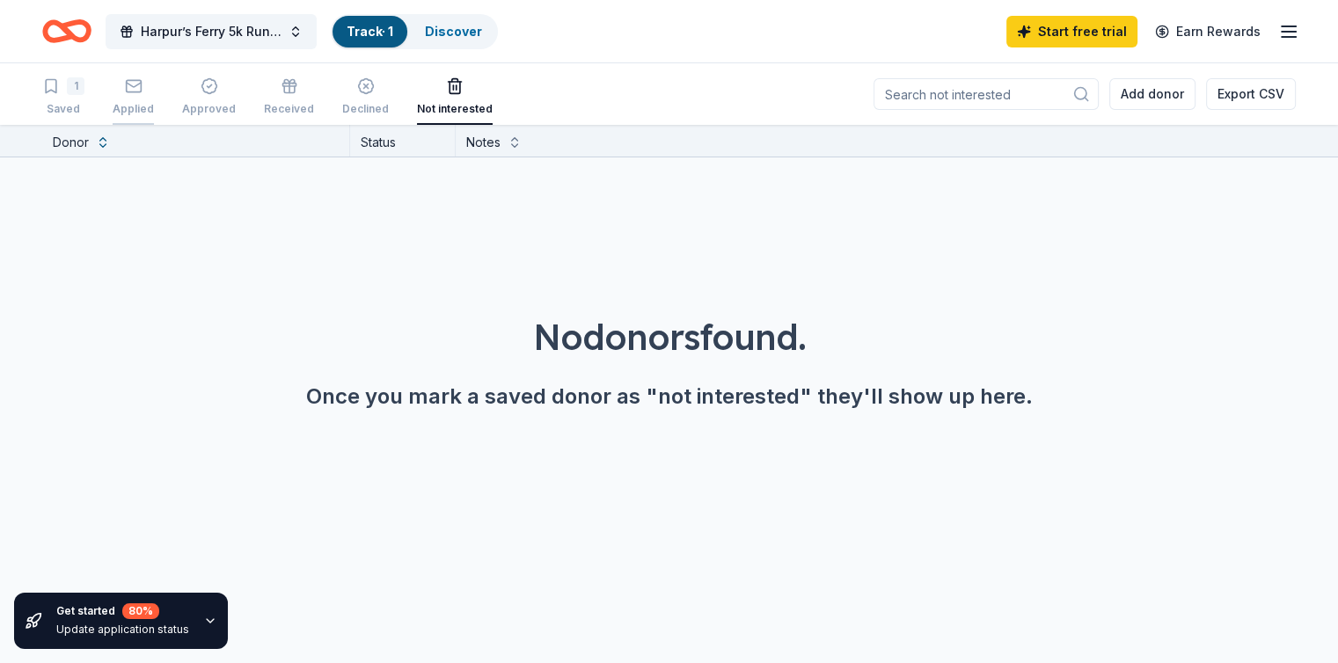
click at [142, 87] on div "button" at bounding box center [133, 86] width 41 height 18
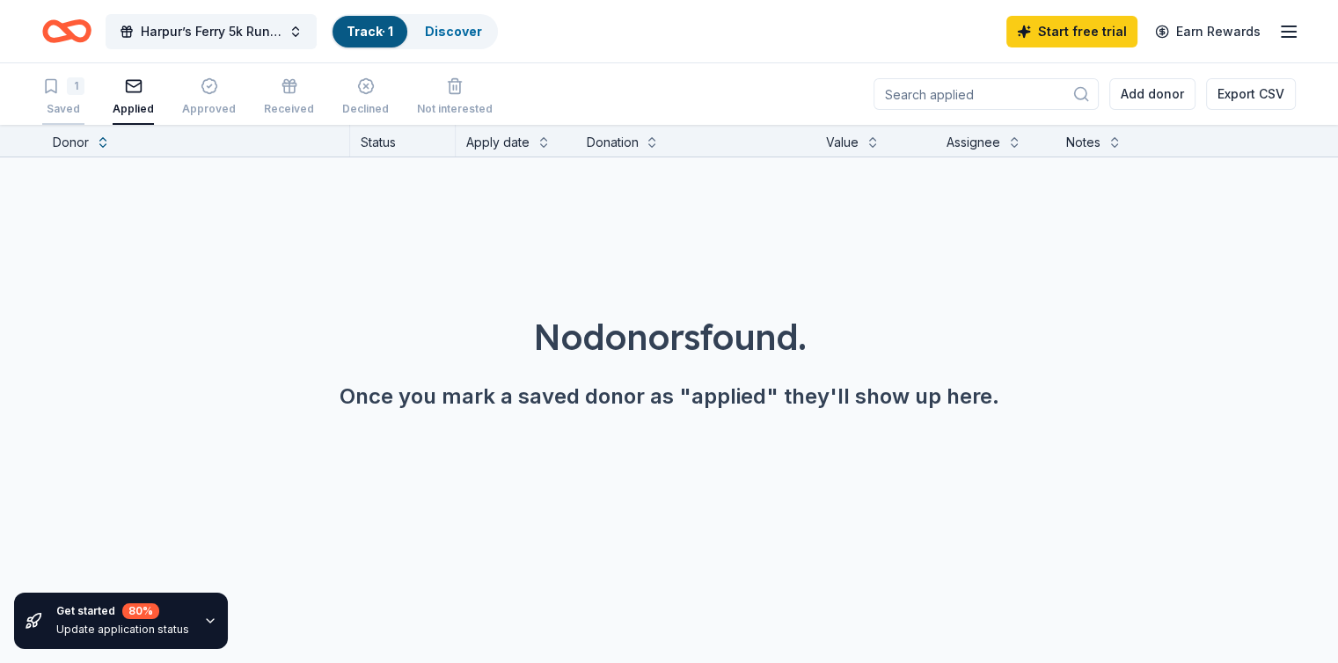
click at [70, 100] on div "1 Saved" at bounding box center [63, 96] width 42 height 39
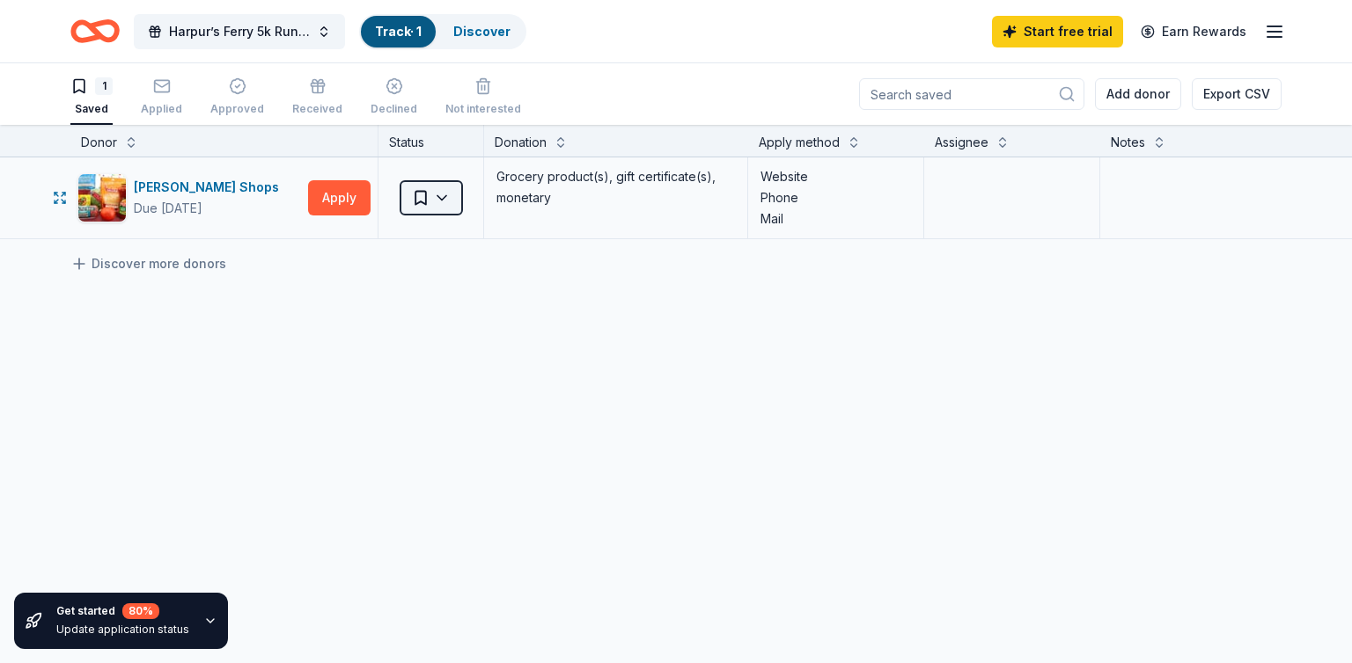
click at [421, 198] on html "Harpur’s Ferry 5k Run/Walk for Breast Cancer Track · 1 Discover Start free tria…" at bounding box center [676, 331] width 1352 height 663
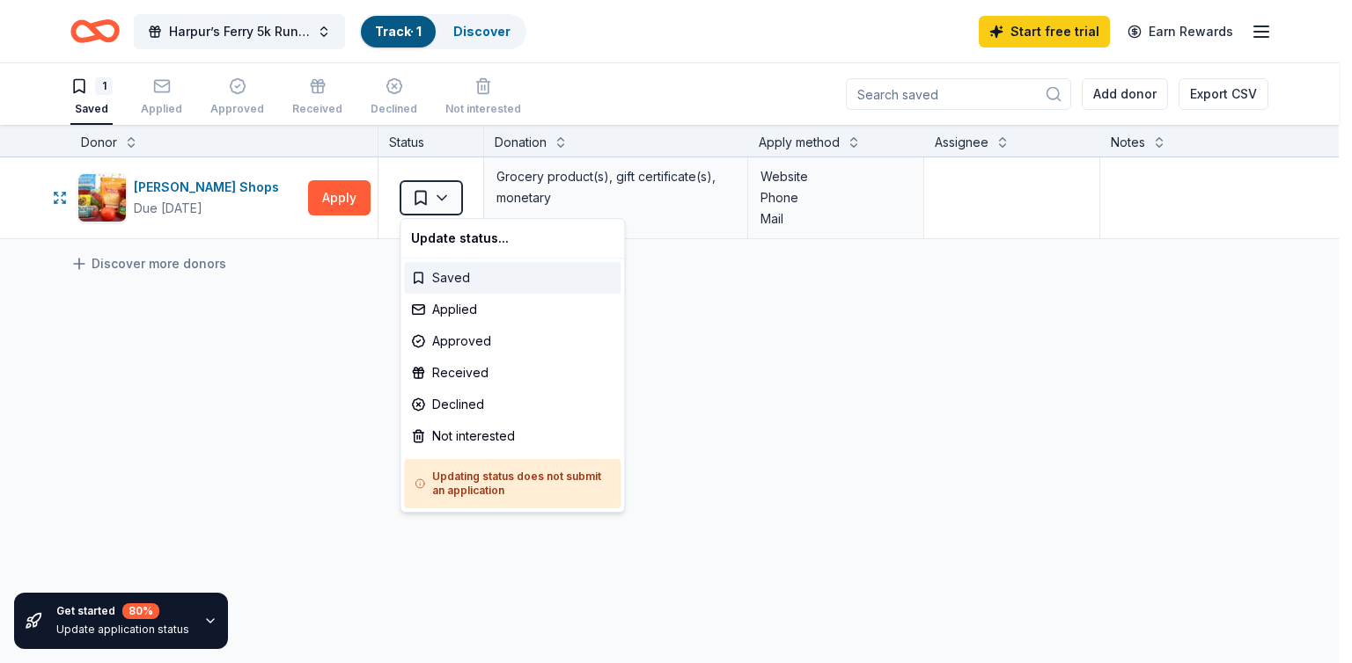
click at [475, 273] on div "Saved" at bounding box center [512, 278] width 216 height 32
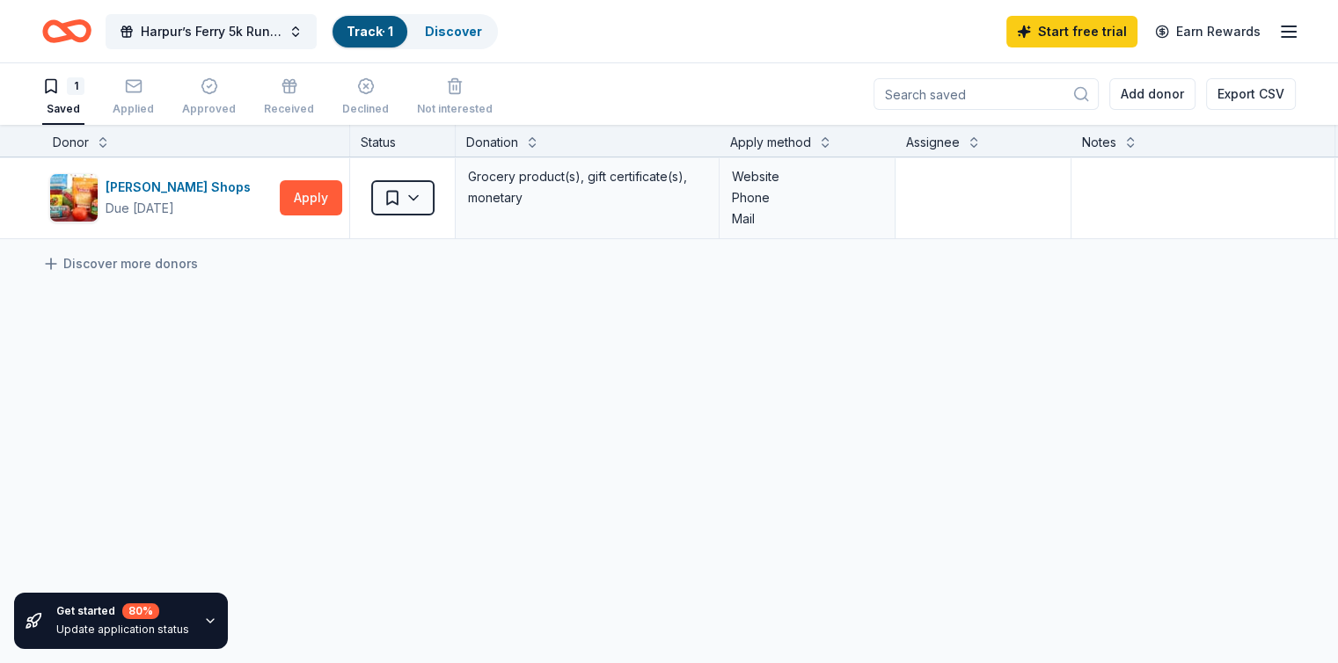
click at [72, 39] on icon "Home" at bounding box center [58, 31] width 27 height 18
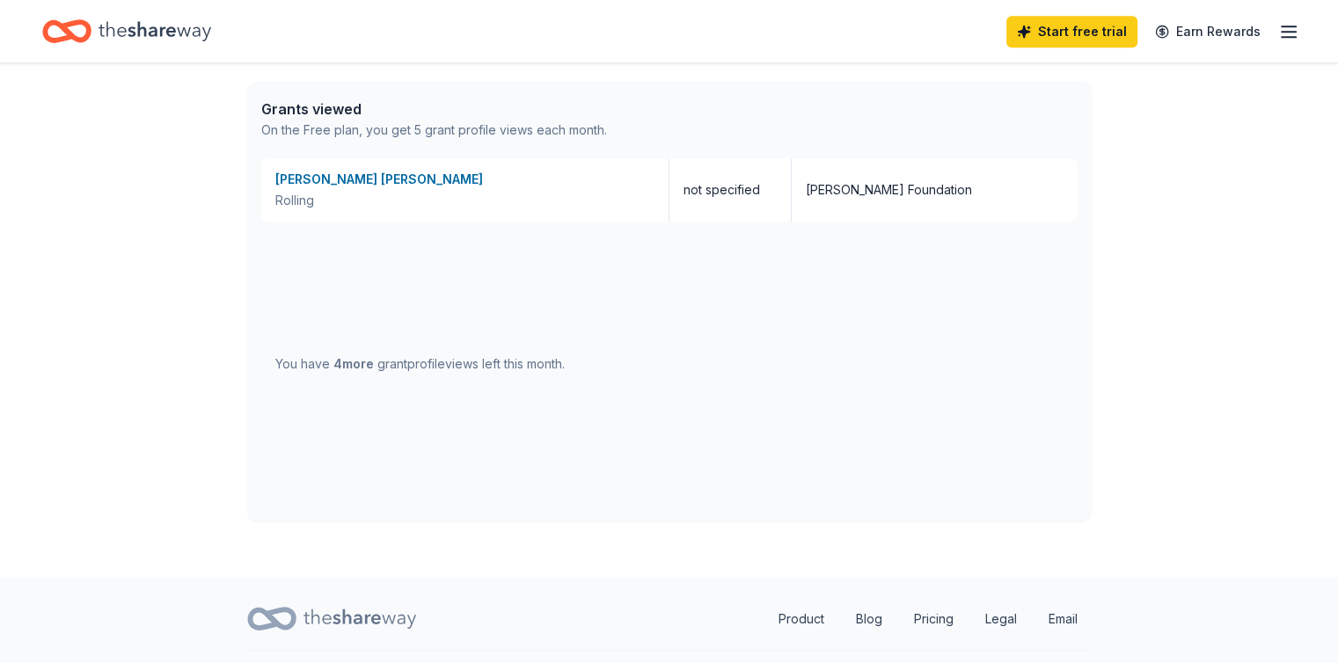
scroll to position [956, 0]
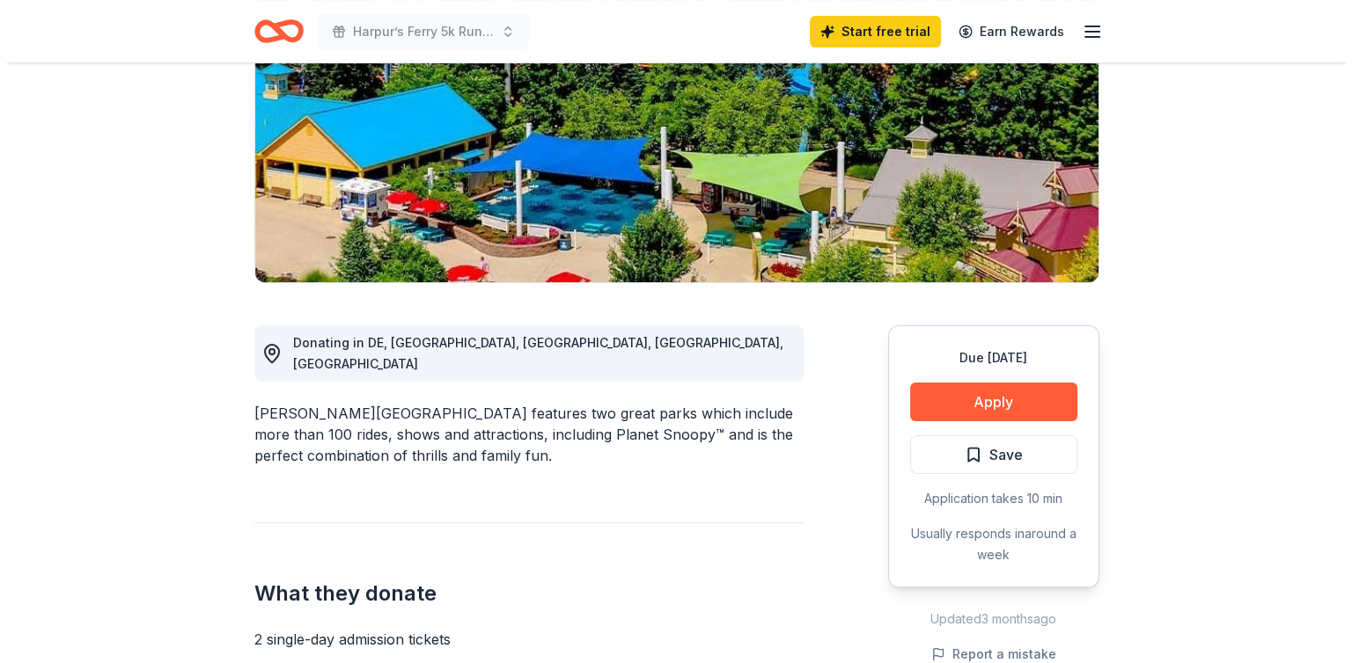
scroll to position [264, 0]
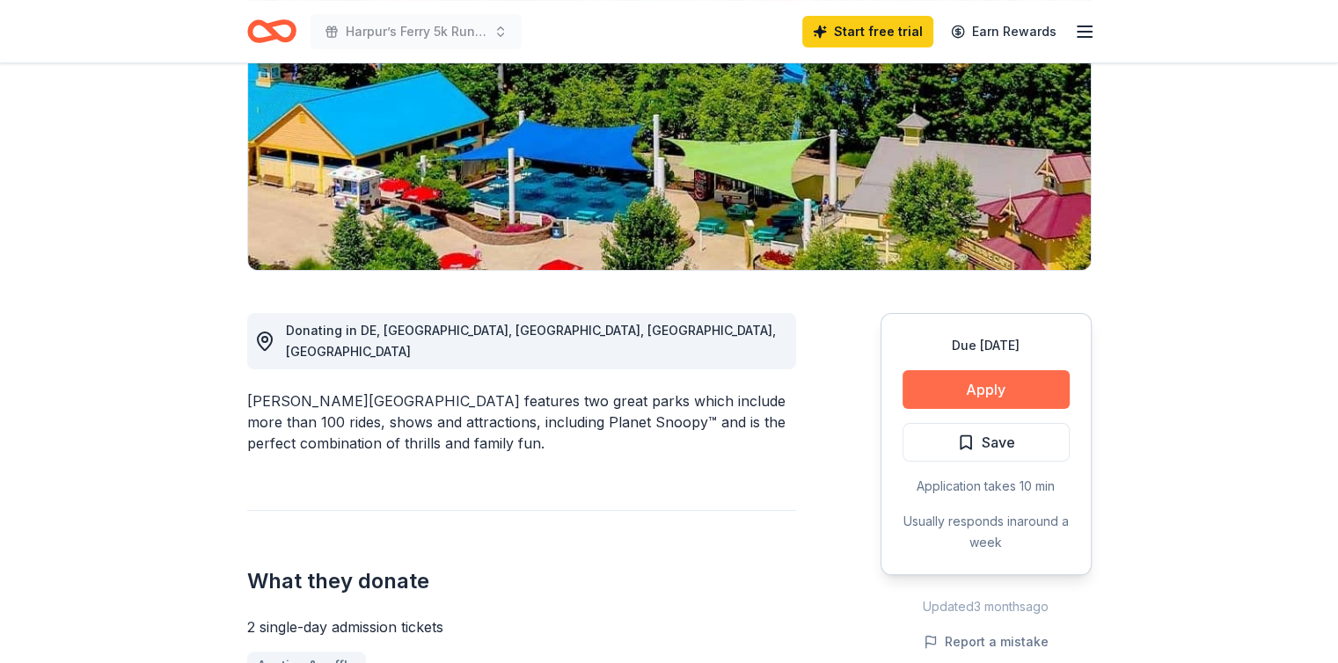
click at [1001, 392] on button "Apply" at bounding box center [986, 389] width 167 height 39
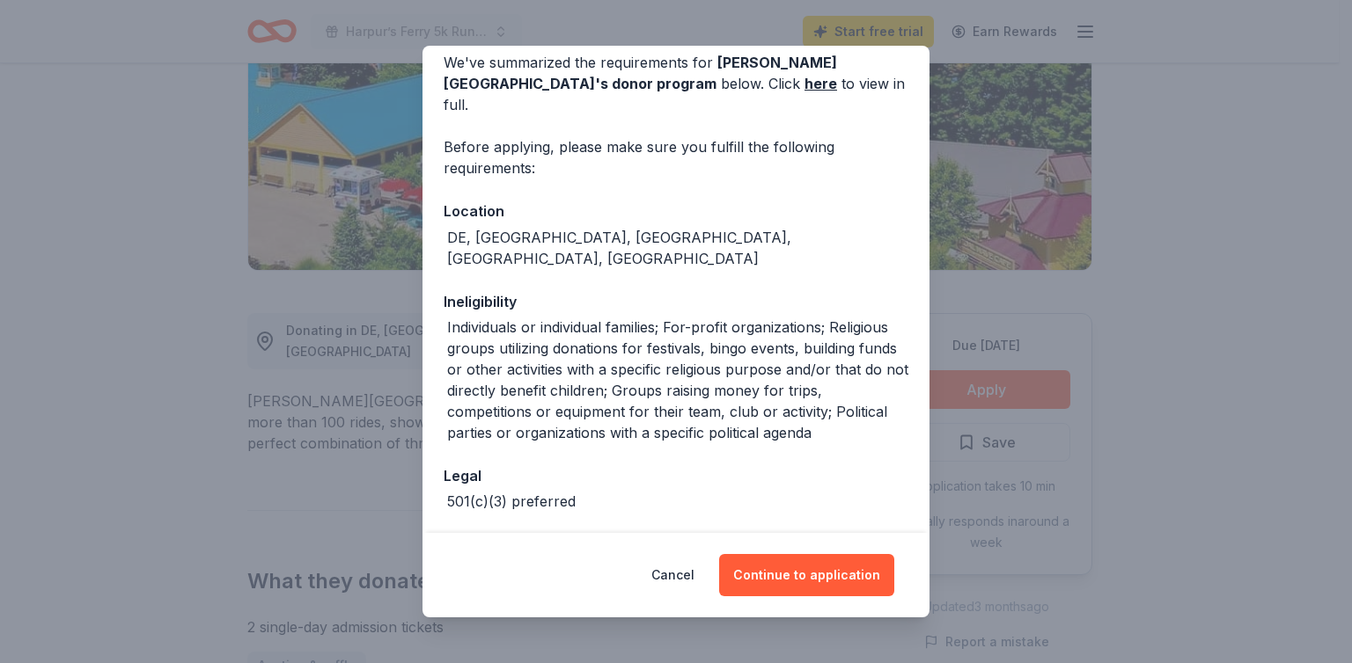
scroll to position [247, 0]
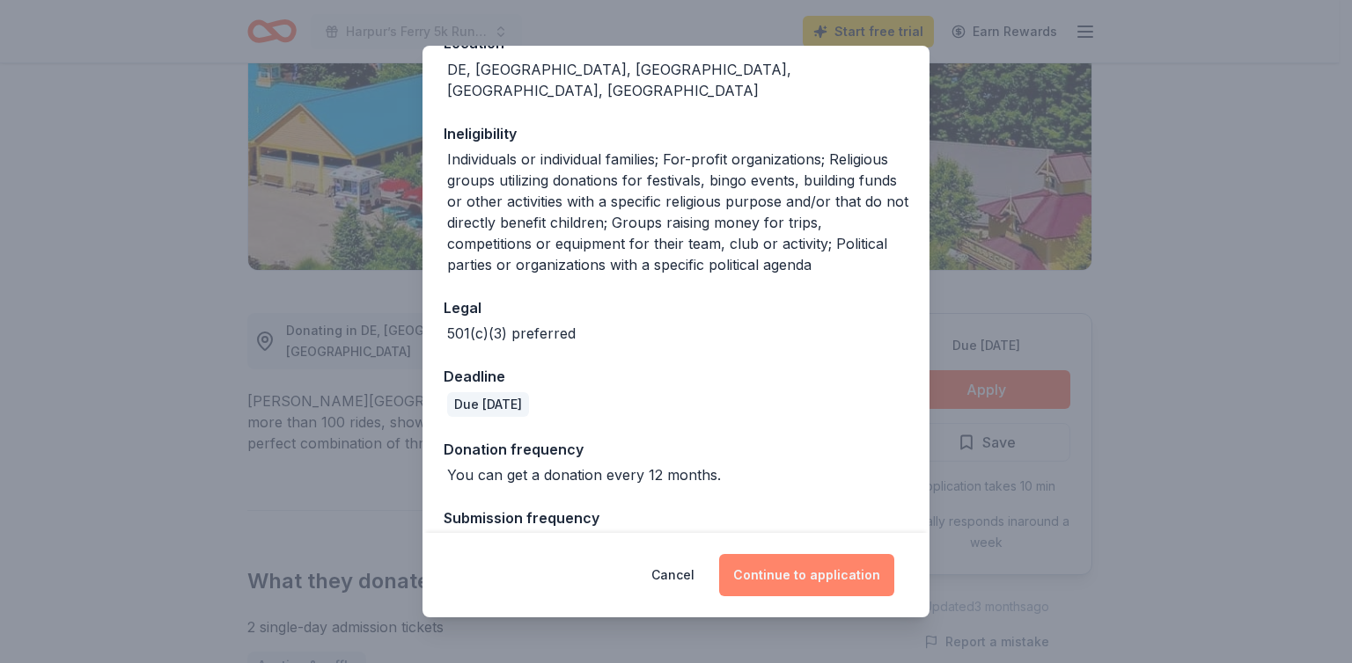
click at [834, 564] on button "Continue to application" at bounding box center [806, 575] width 175 height 42
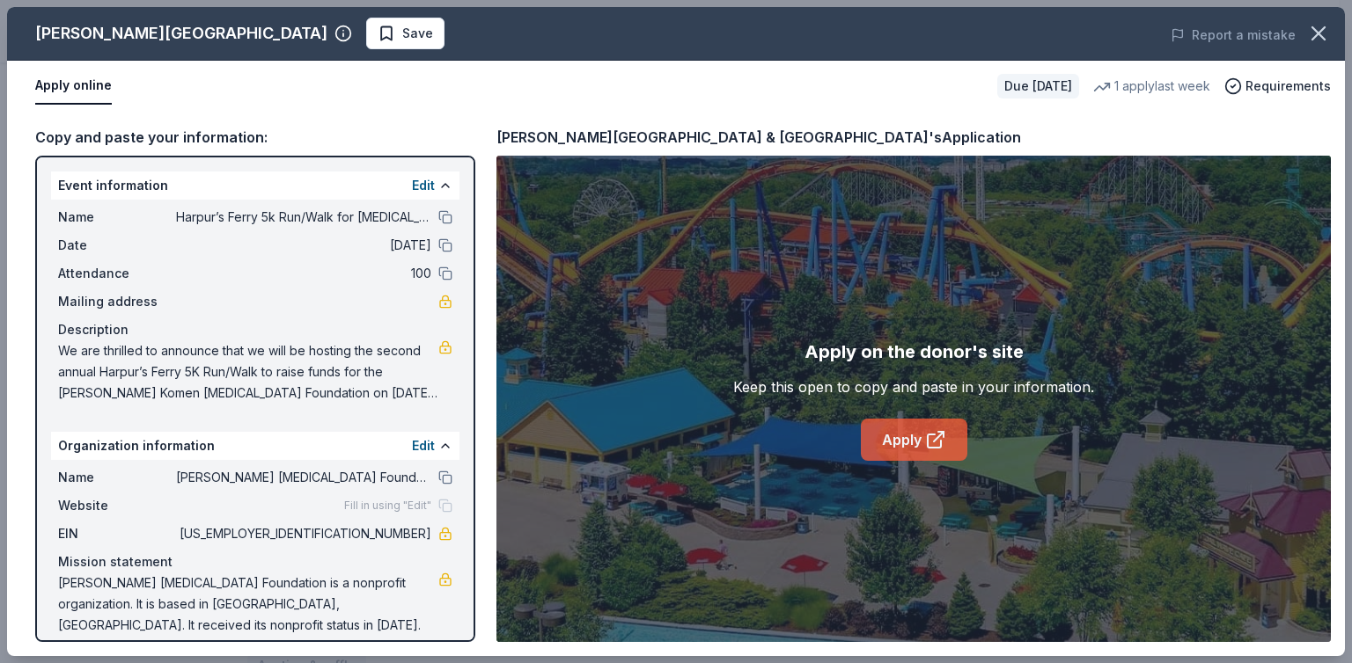
click at [890, 444] on link "Apply" at bounding box center [914, 440] width 106 height 42
click at [927, 438] on icon at bounding box center [933, 441] width 13 height 13
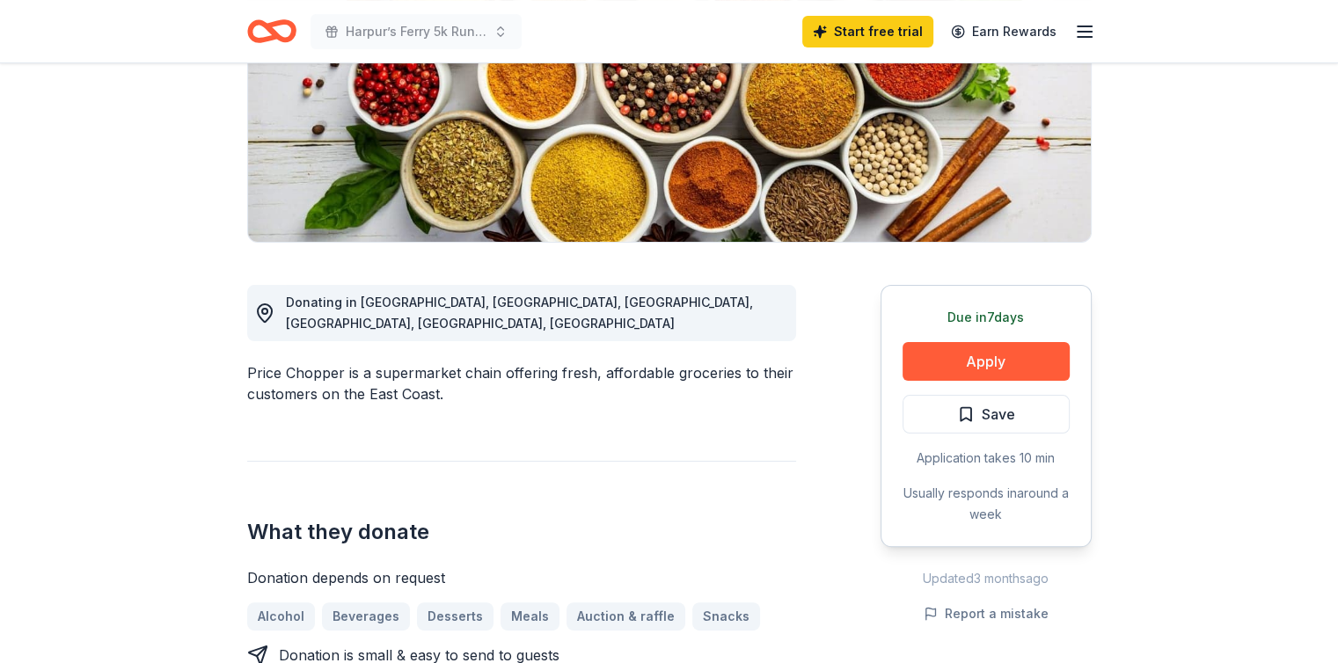
scroll to position [299, 0]
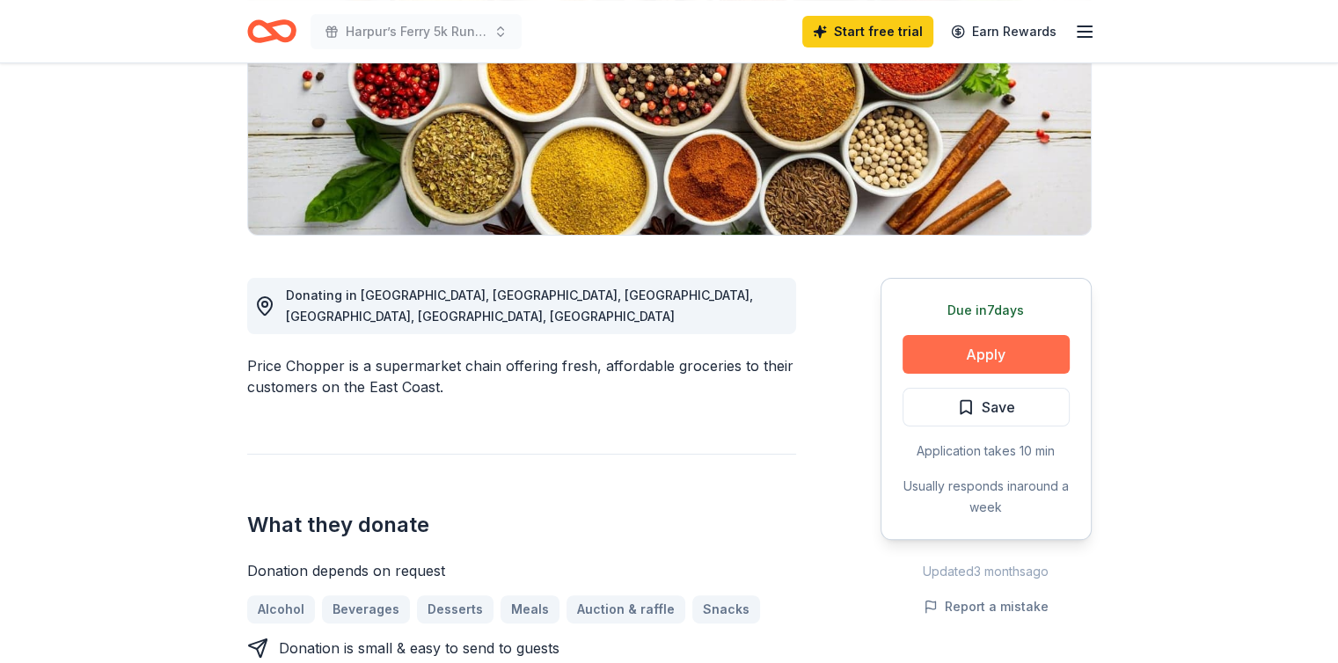
click at [1049, 345] on button "Apply" at bounding box center [986, 354] width 167 height 39
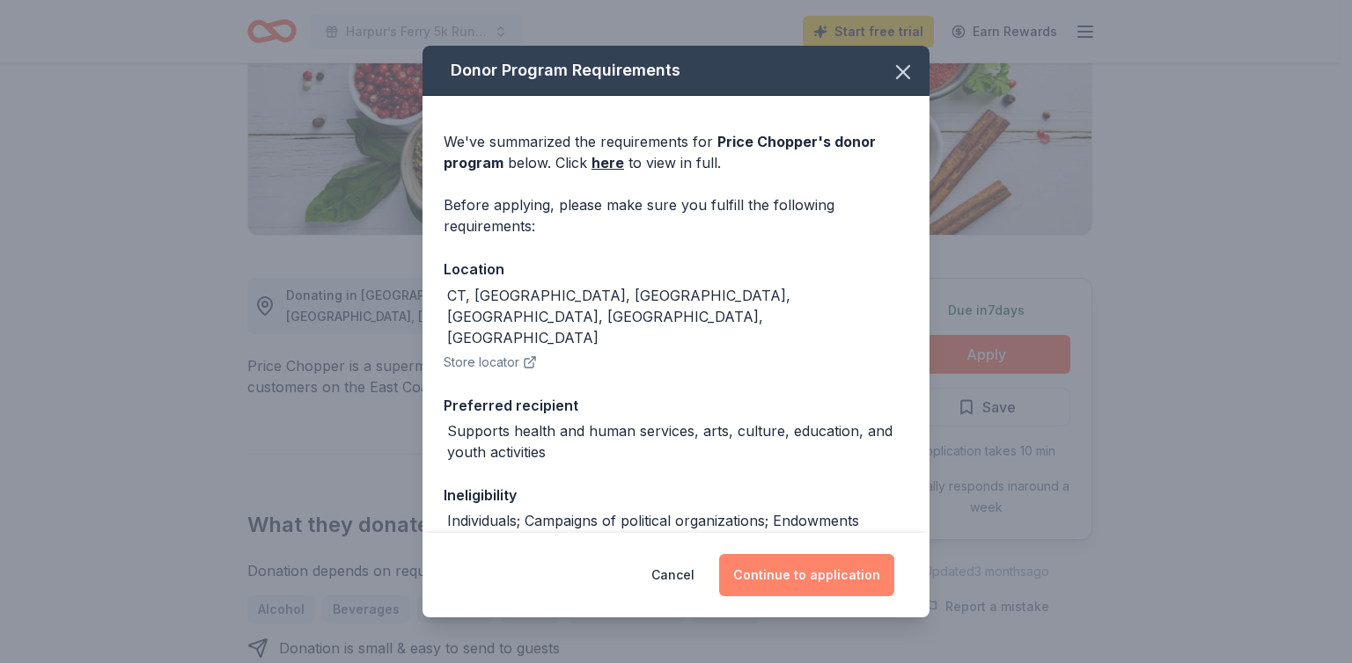
click at [817, 560] on button "Continue to application" at bounding box center [806, 575] width 175 height 42
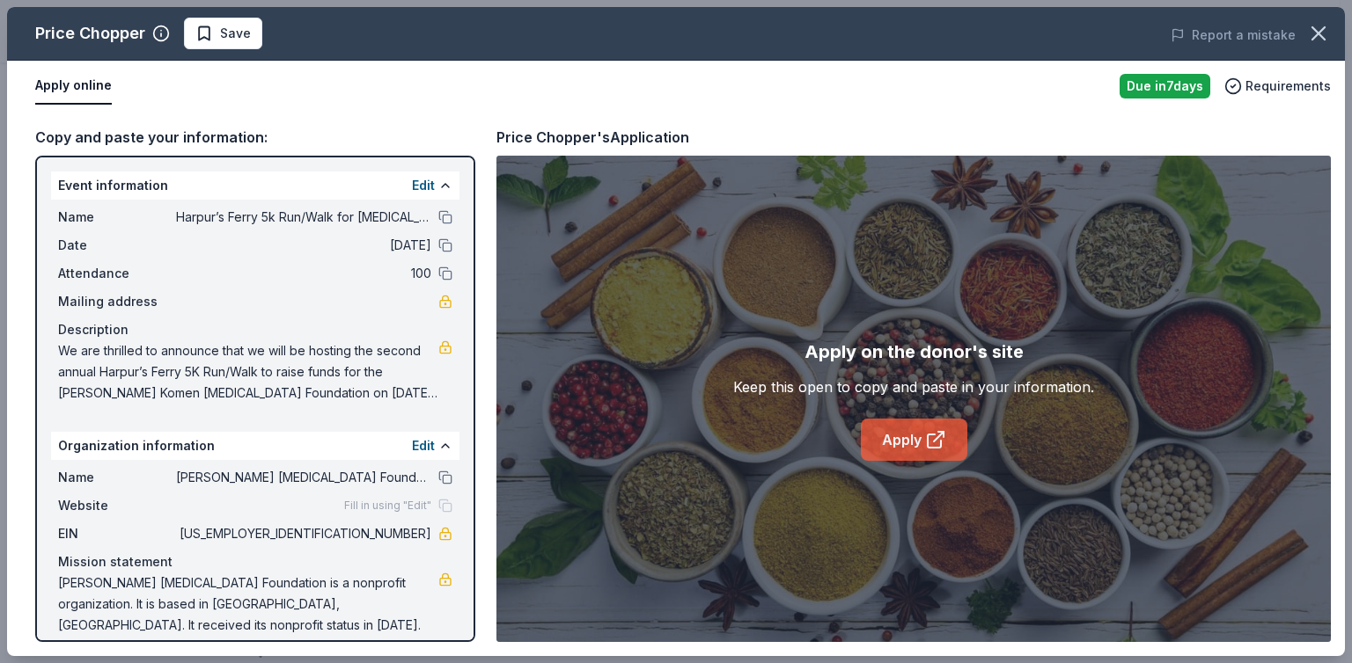
click at [929, 424] on link "Apply" at bounding box center [914, 440] width 106 height 42
click at [1315, 33] on icon "button" at bounding box center [1318, 33] width 25 height 25
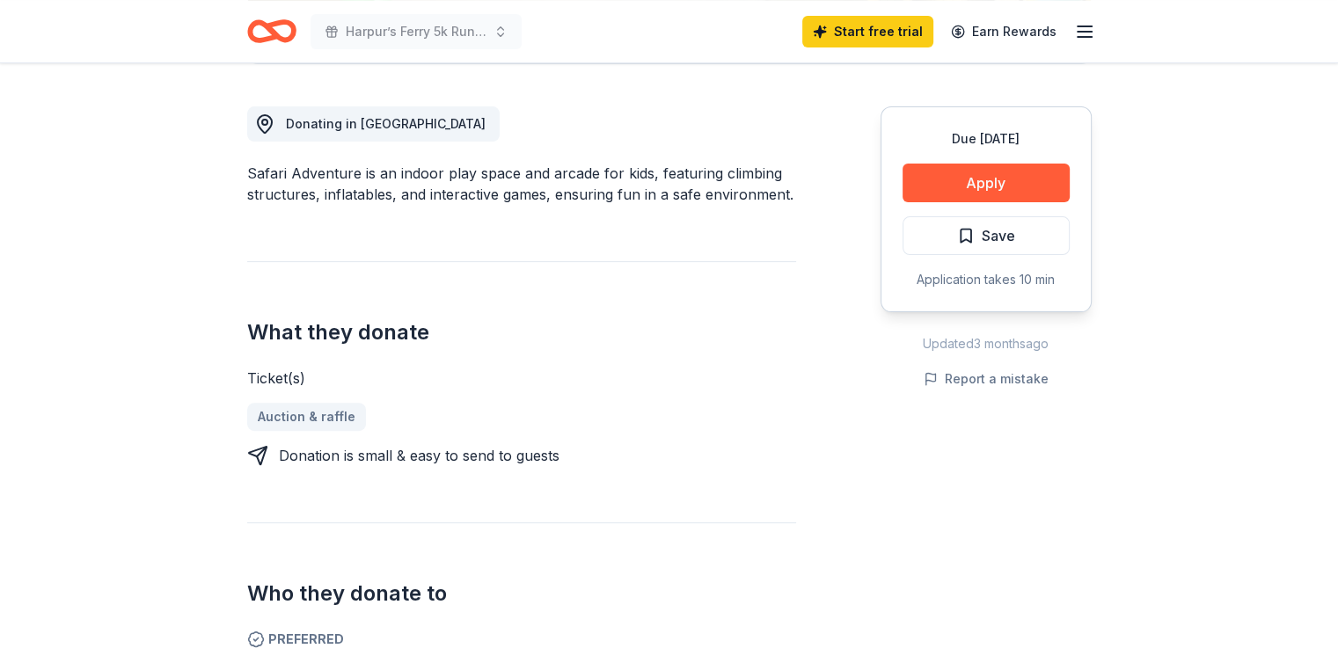
scroll to position [472, 0]
click at [1042, 147] on div "Due [DATE]" at bounding box center [986, 138] width 167 height 21
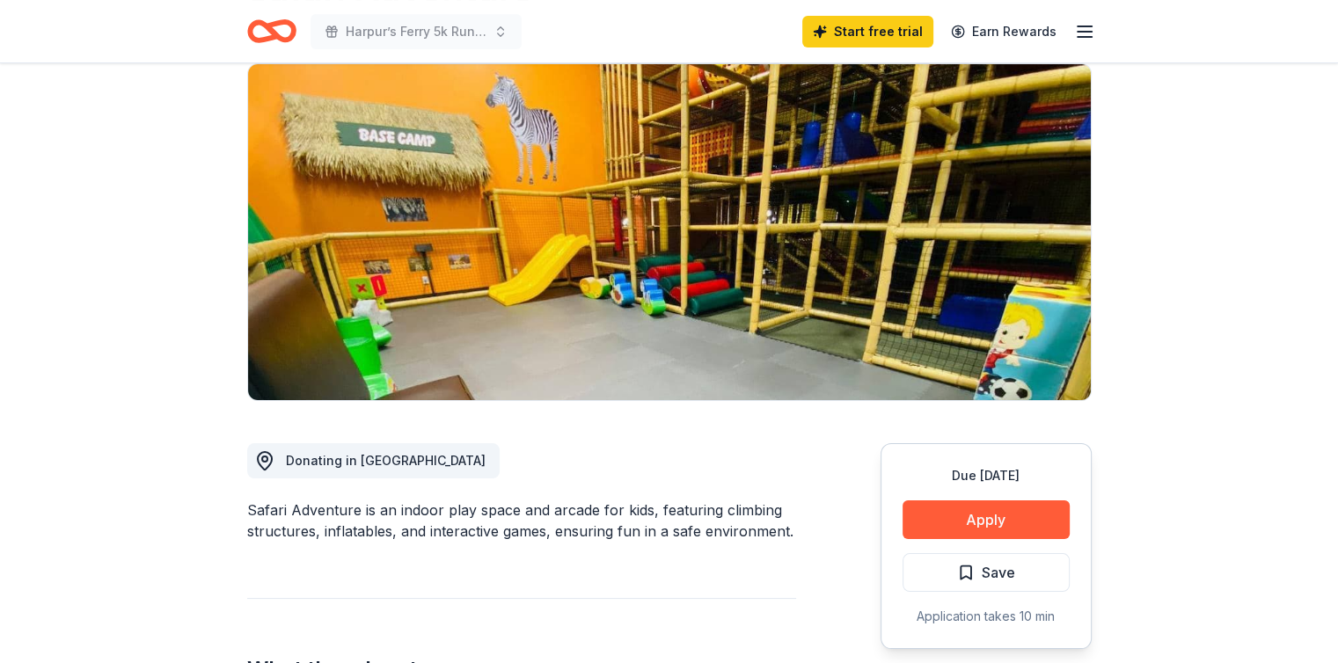
scroll to position [133, 0]
